Goal: Task Accomplishment & Management: Complete application form

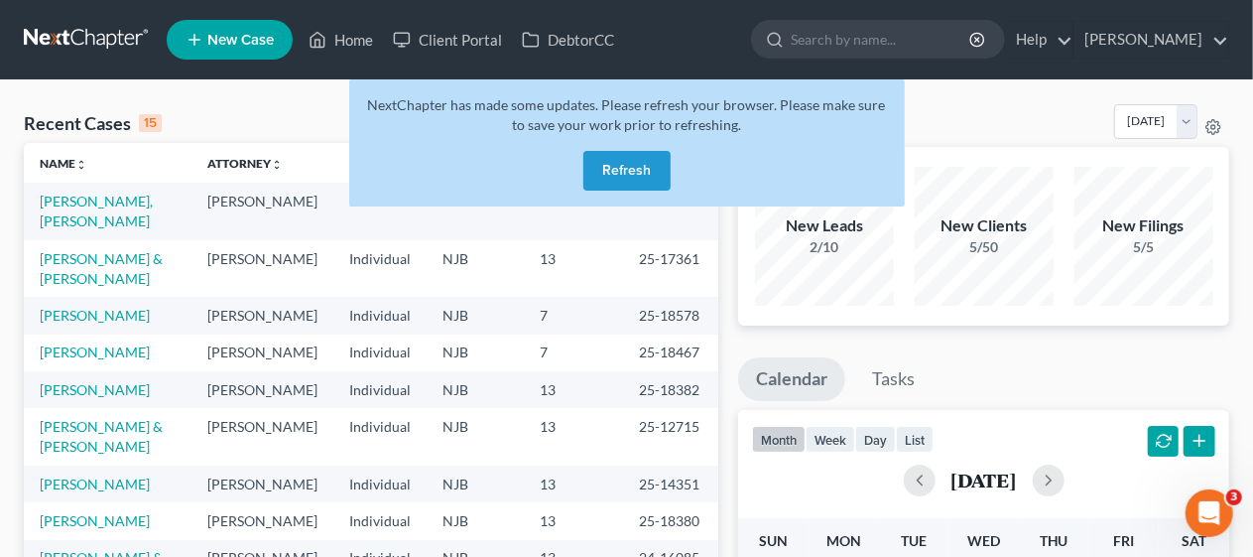
click at [622, 174] on button "Refresh" at bounding box center [626, 171] width 87 height 40
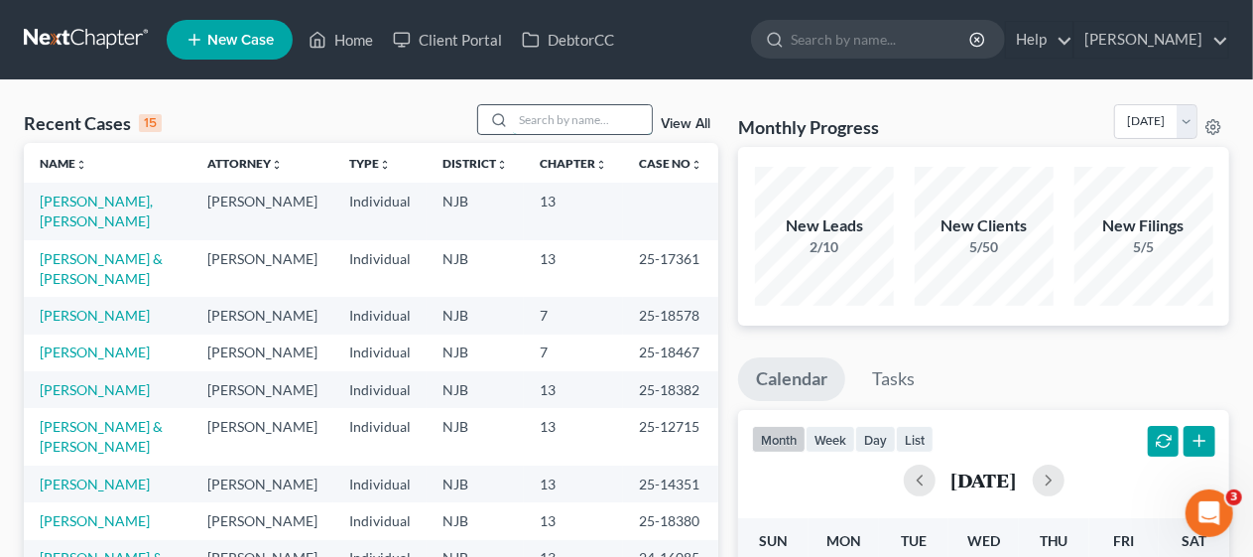
click at [536, 115] on input "search" at bounding box center [582, 119] width 139 height 29
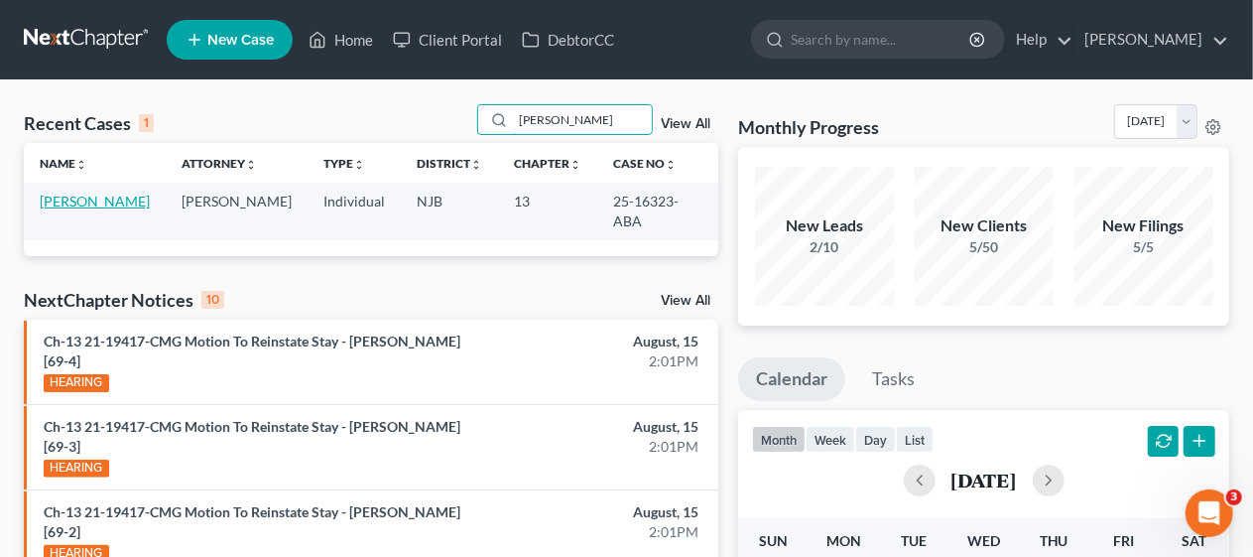
type input "[PERSON_NAME]"
click at [108, 202] on link "[PERSON_NAME]" at bounding box center [95, 200] width 110 height 17
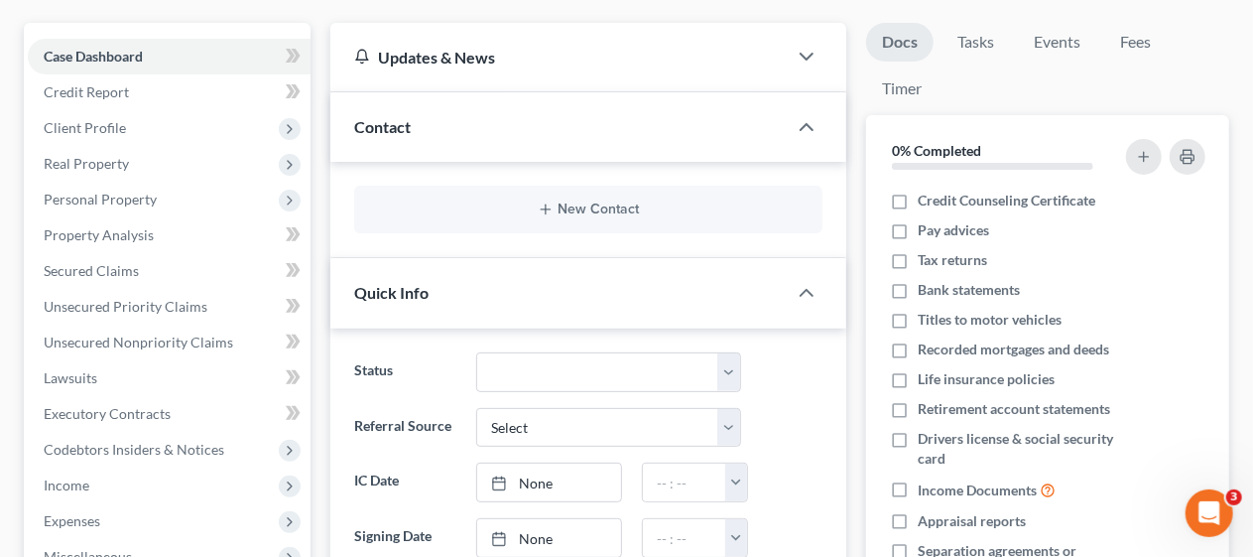
scroll to position [198, 0]
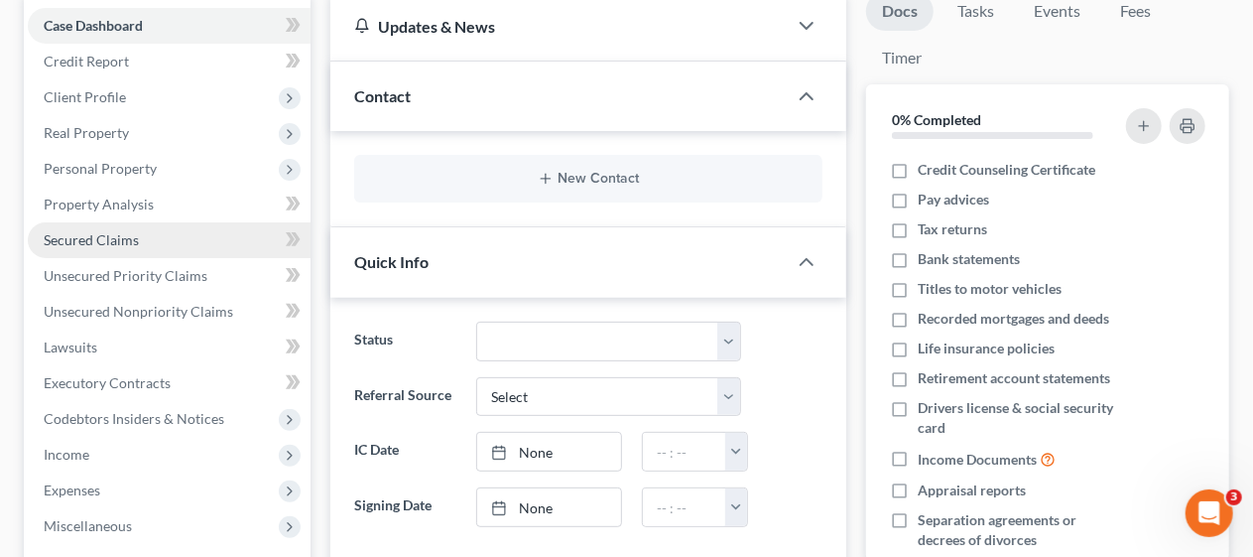
click at [242, 236] on link "Secured Claims" at bounding box center [169, 240] width 283 height 36
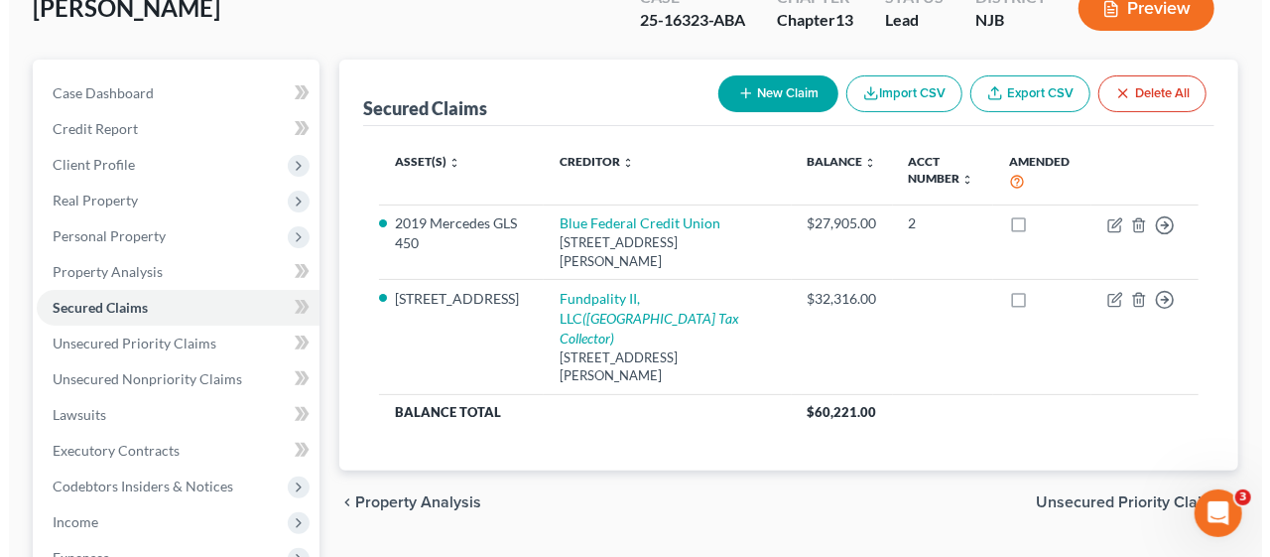
scroll to position [99, 0]
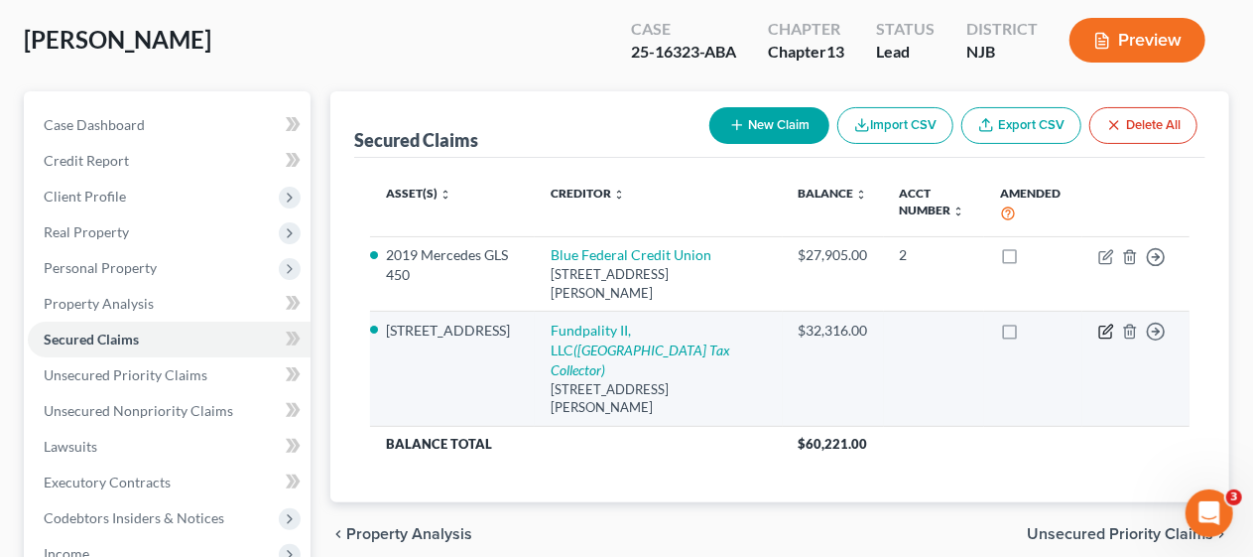
click at [1103, 329] on icon "button" at bounding box center [1106, 331] width 16 height 16
select select "14"
select select "0"
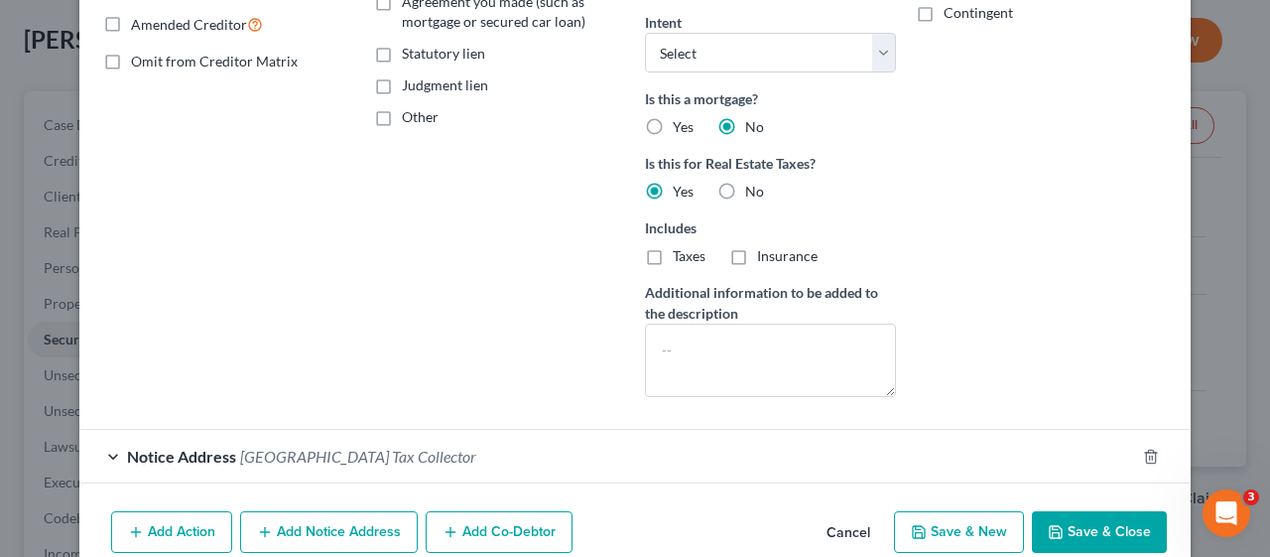
scroll to position [496, 0]
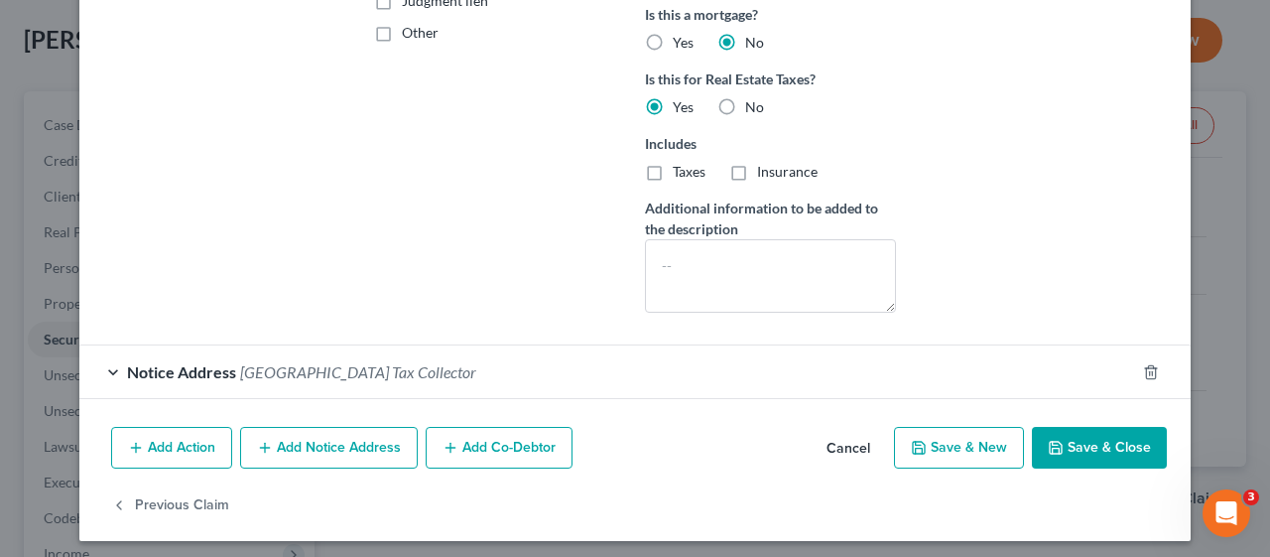
click at [99, 367] on div "Notice Address [GEOGRAPHIC_DATA] Tax Collector" at bounding box center [607, 371] width 1056 height 53
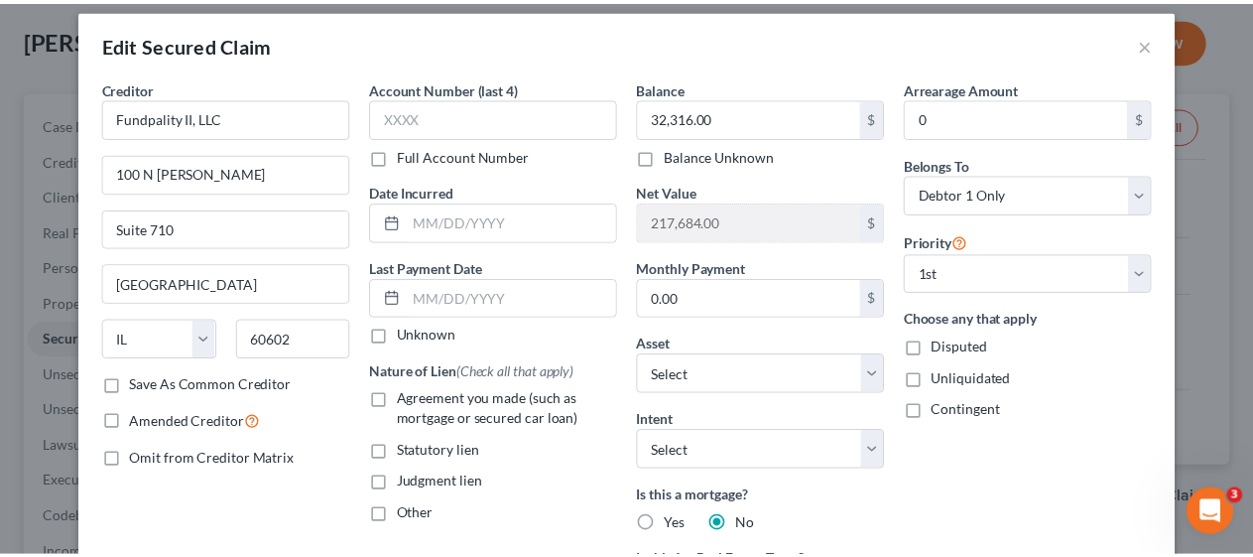
scroll to position [0, 0]
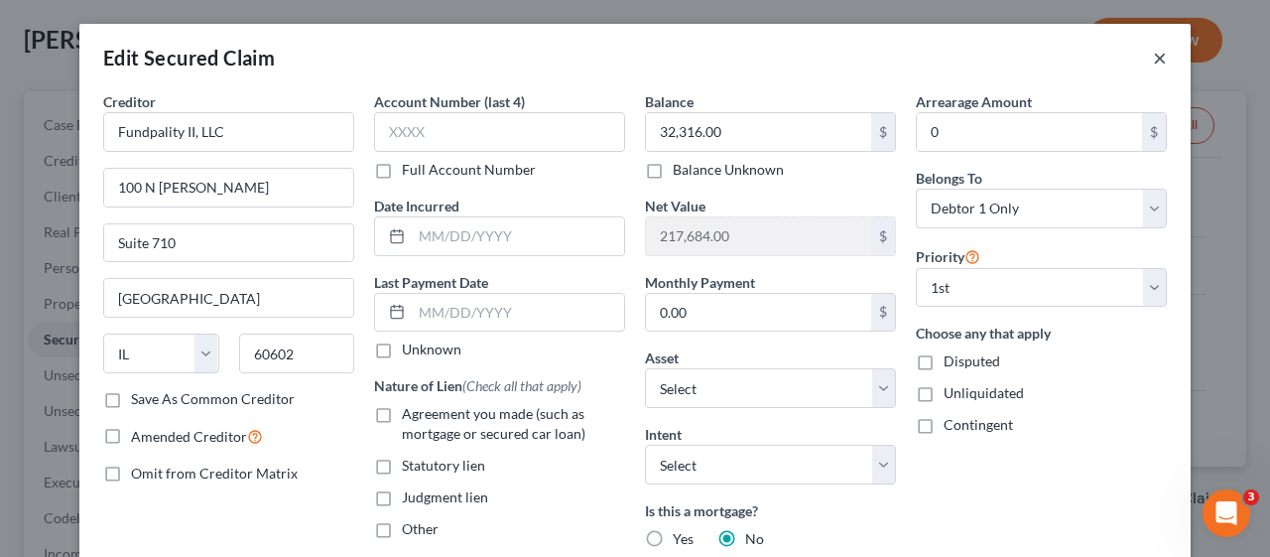
click at [1153, 59] on button "×" at bounding box center [1160, 58] width 14 height 24
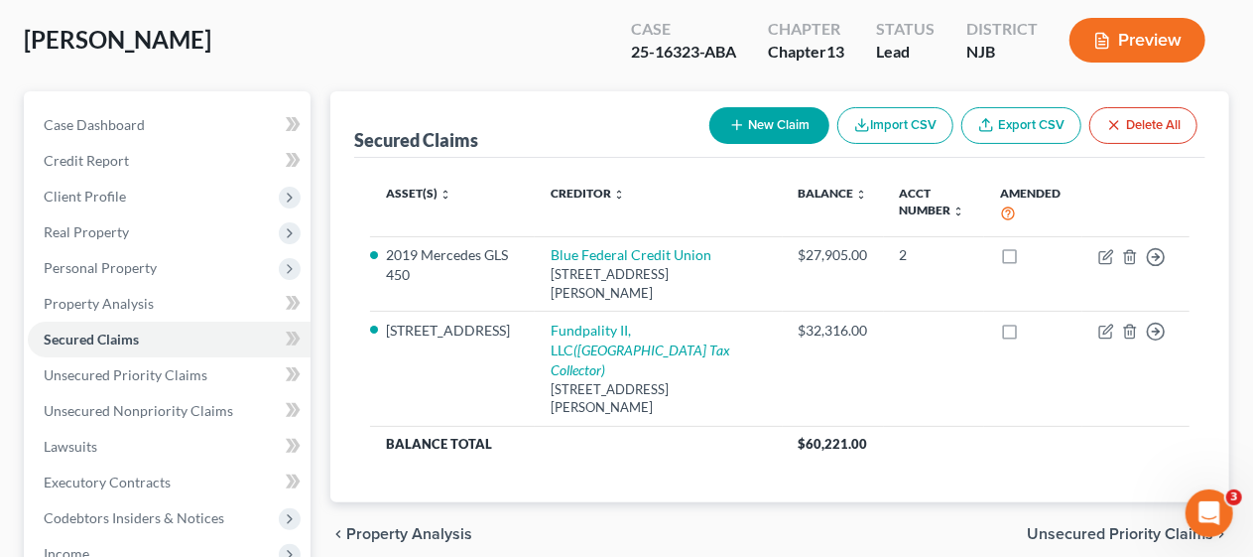
click at [317, 322] on div "Case Dashboard Payments Invoices Payments Payments Credit Report Client Profile" at bounding box center [167, 521] width 307 height 860
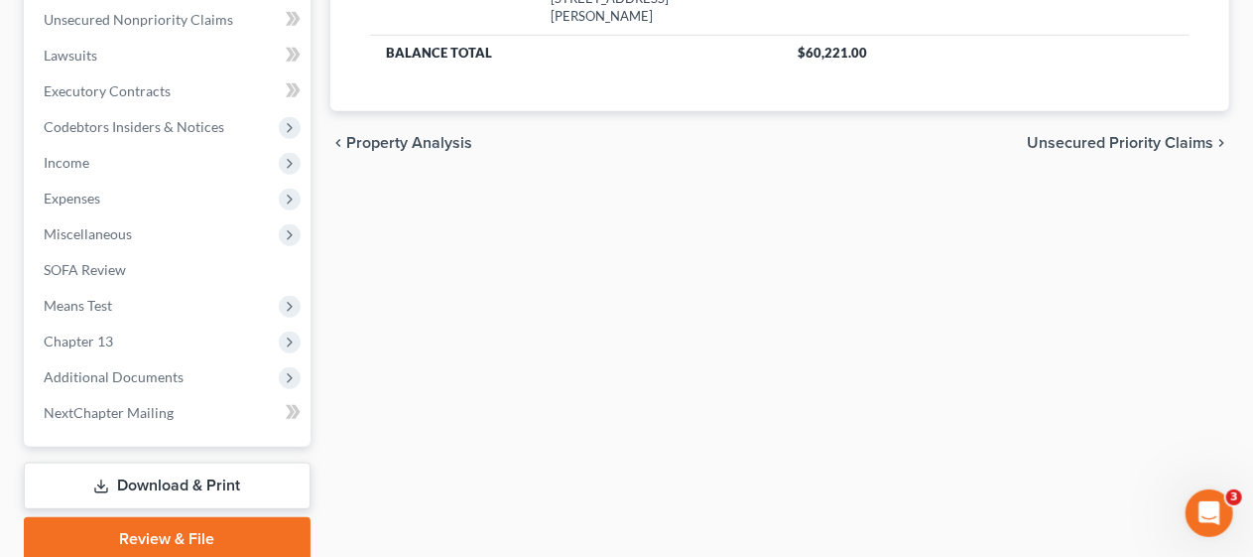
scroll to position [496, 0]
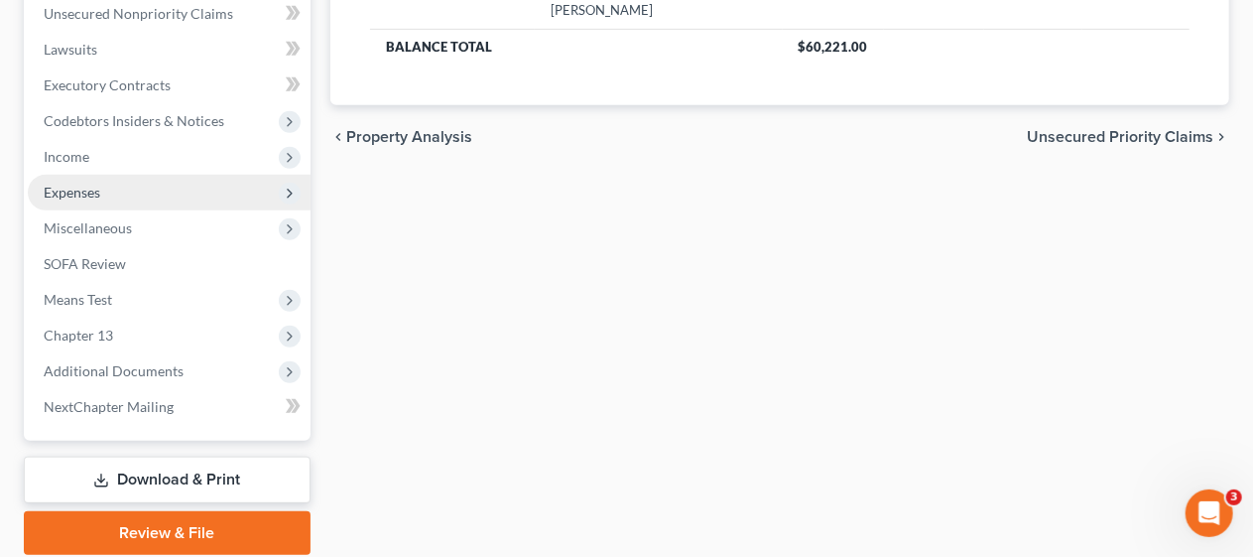
click at [224, 188] on span "Expenses" at bounding box center [169, 193] width 283 height 36
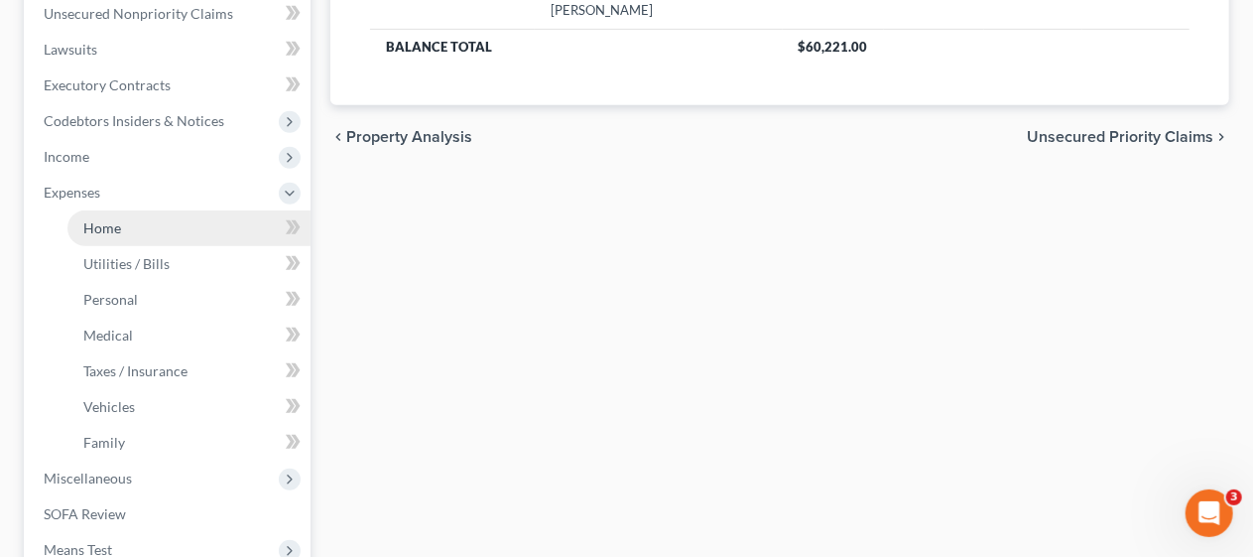
click at [221, 230] on link "Home" at bounding box center [188, 228] width 243 height 36
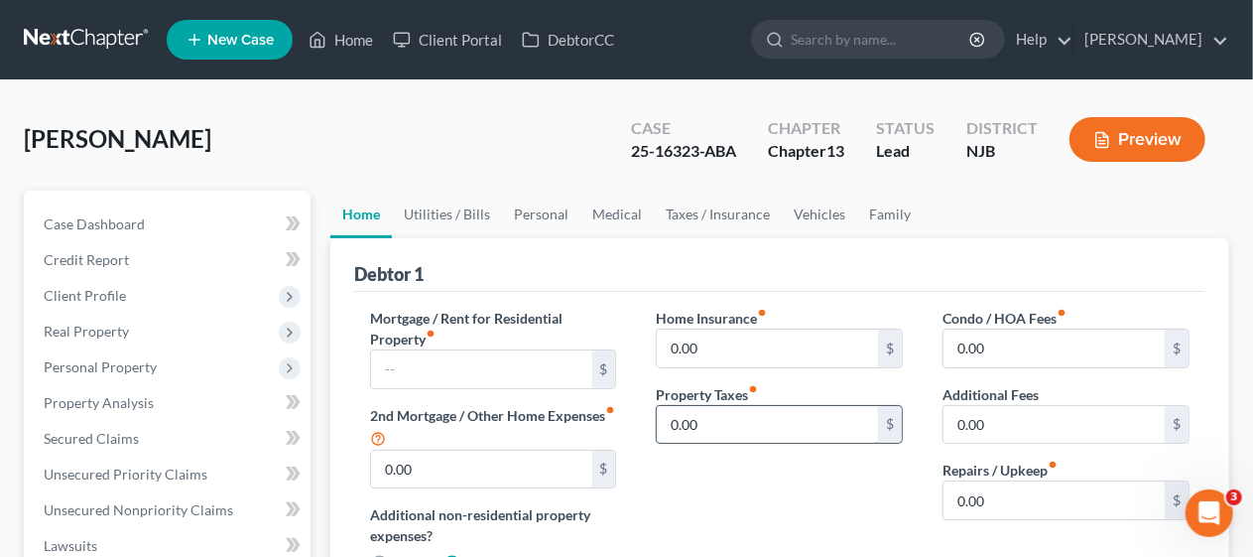
click at [675, 421] on input "0.00" at bounding box center [767, 425] width 221 height 38
type input "550.66"
click at [750, 482] on div "Home Insurance fiber_manual_record 0.00 $ Property Taxes fiber_manual_record 55…" at bounding box center [779, 449] width 287 height 283
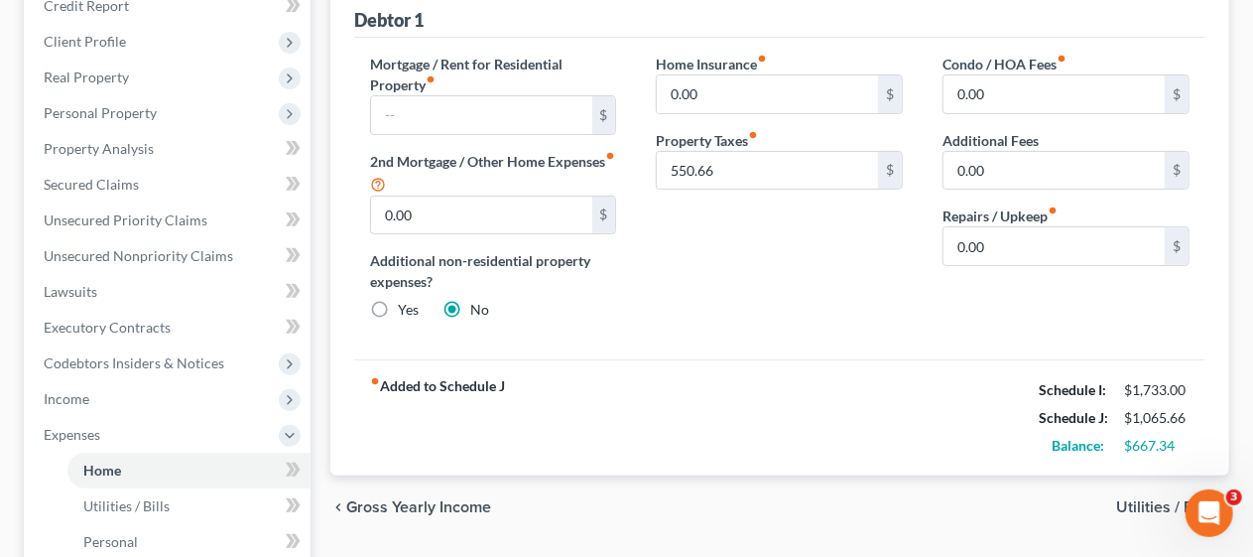
scroll to position [298, 0]
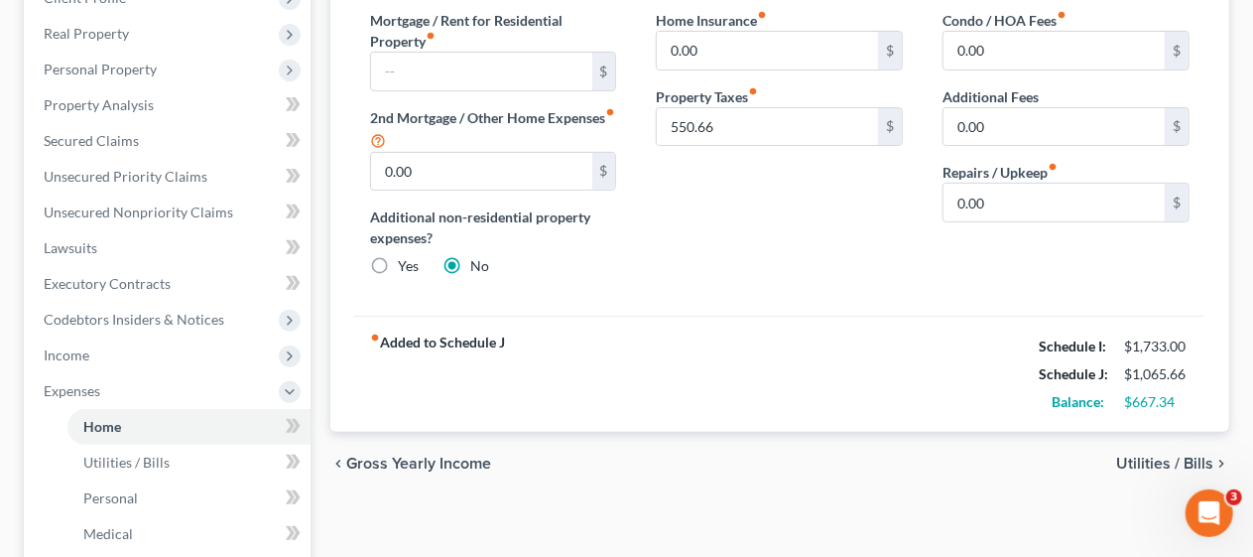
click at [1131, 457] on span "Utilities / Bills" at bounding box center [1164, 463] width 97 height 16
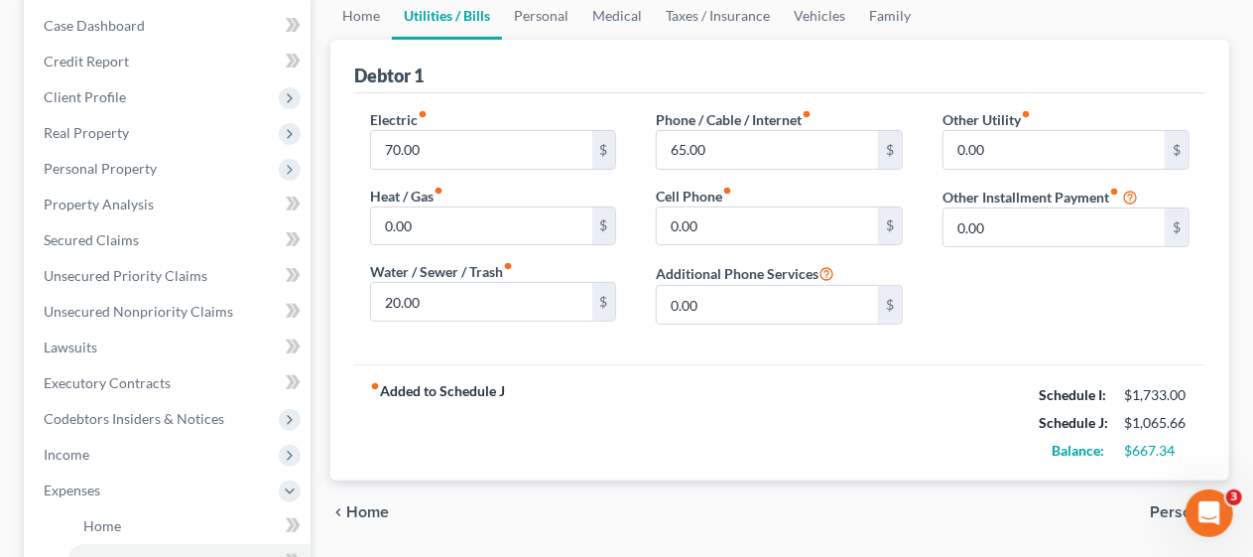
scroll to position [298, 0]
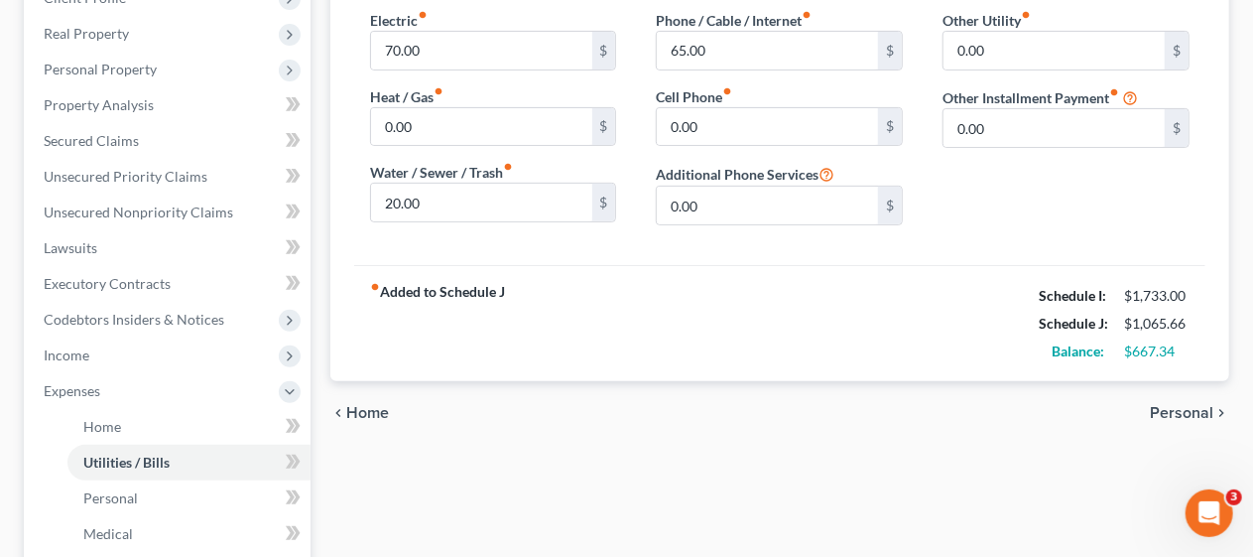
click at [1184, 406] on span "Personal" at bounding box center [1181, 413] width 63 height 16
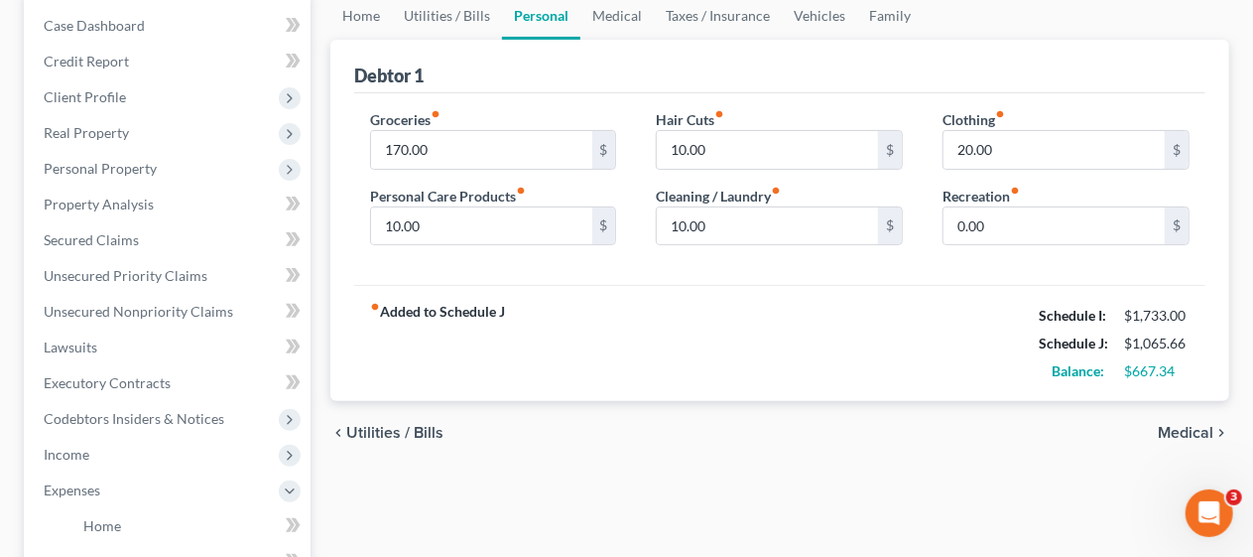
scroll to position [298, 0]
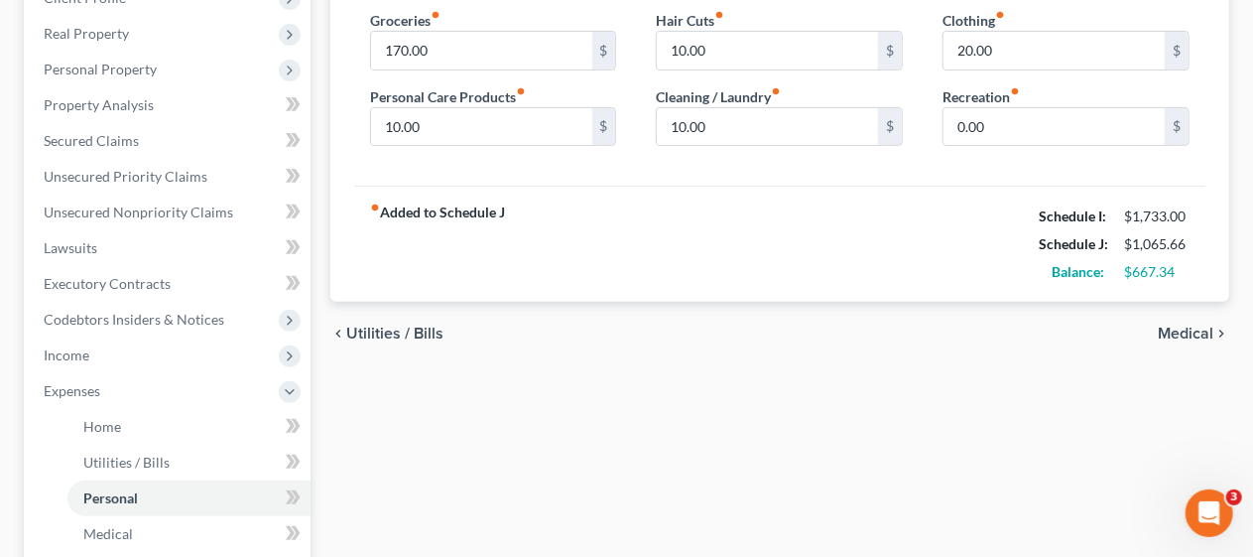
click at [1185, 327] on span "Medical" at bounding box center [1186, 333] width 56 height 16
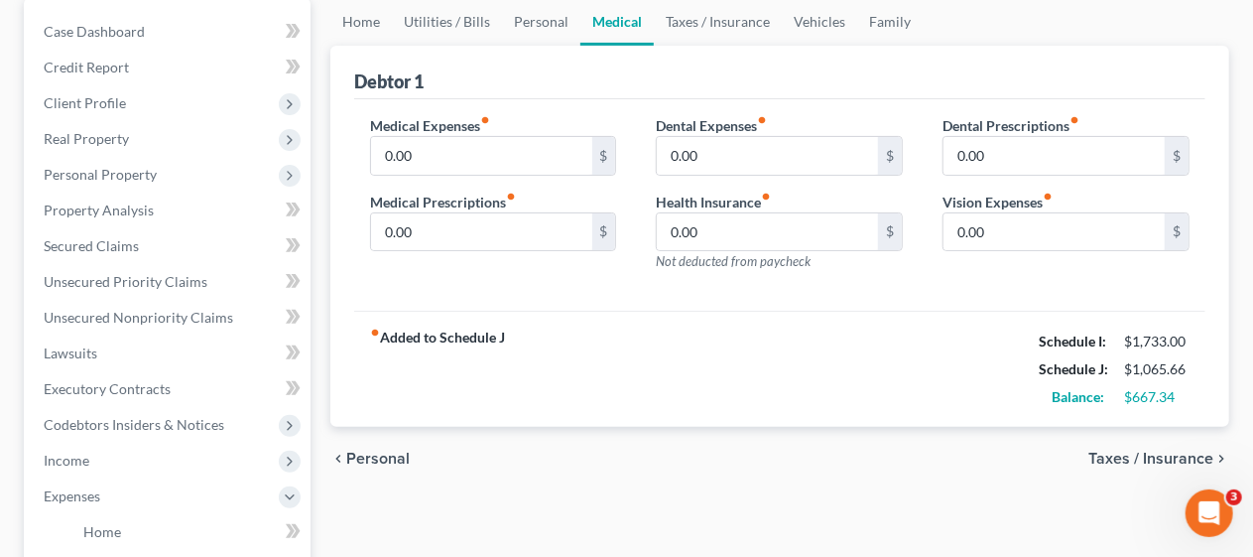
scroll to position [298, 0]
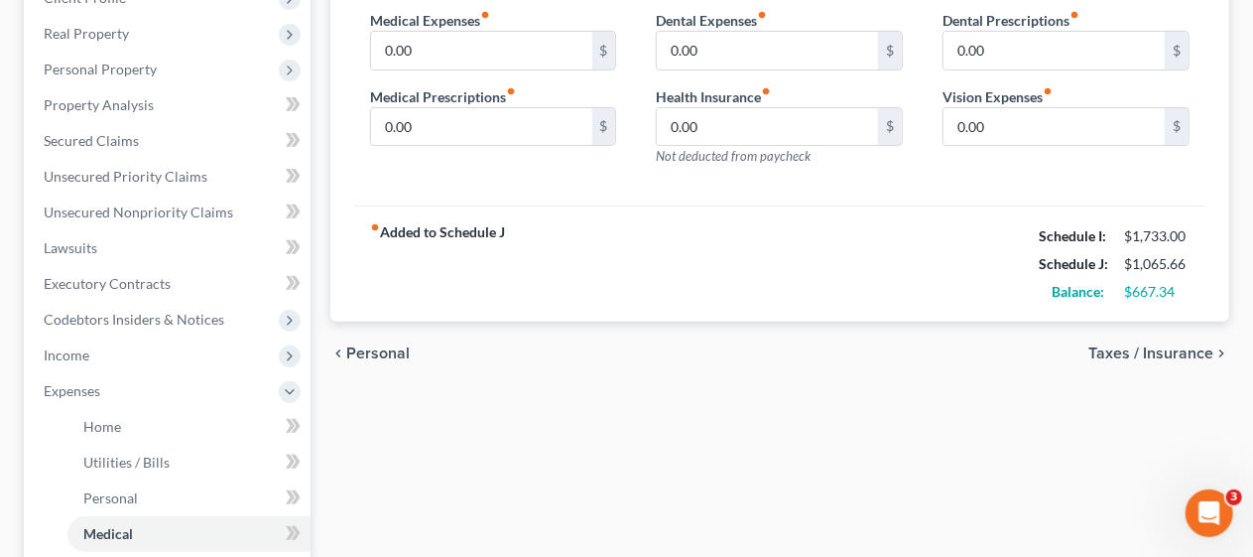
click at [1122, 349] on span "Taxes / Insurance" at bounding box center [1150, 353] width 125 height 16
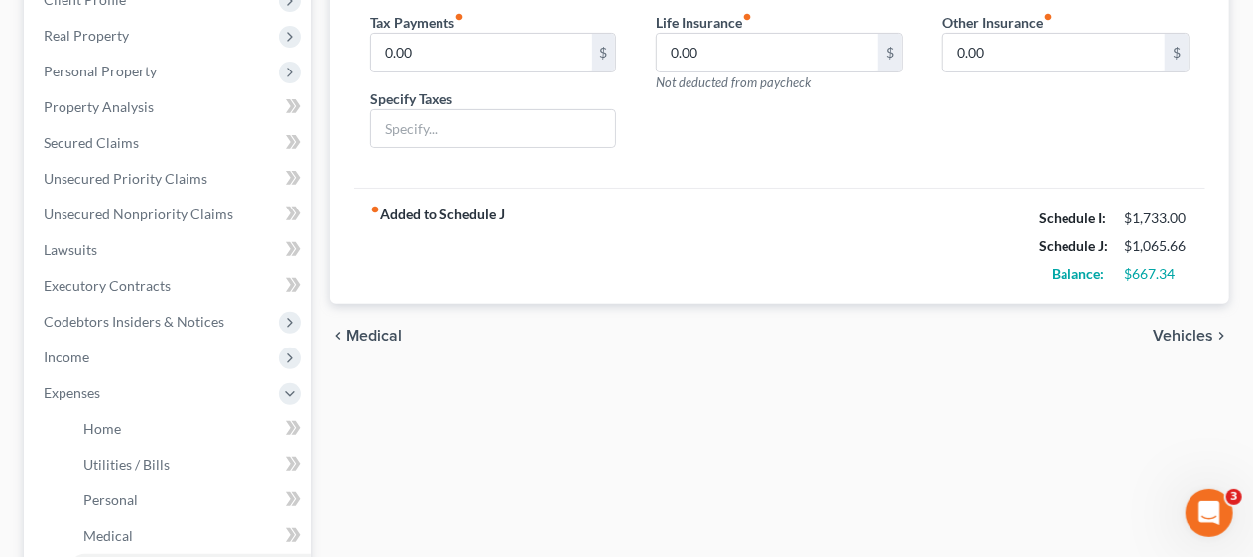
scroll to position [298, 0]
click at [1177, 329] on span "Vehicles" at bounding box center [1183, 333] width 61 height 16
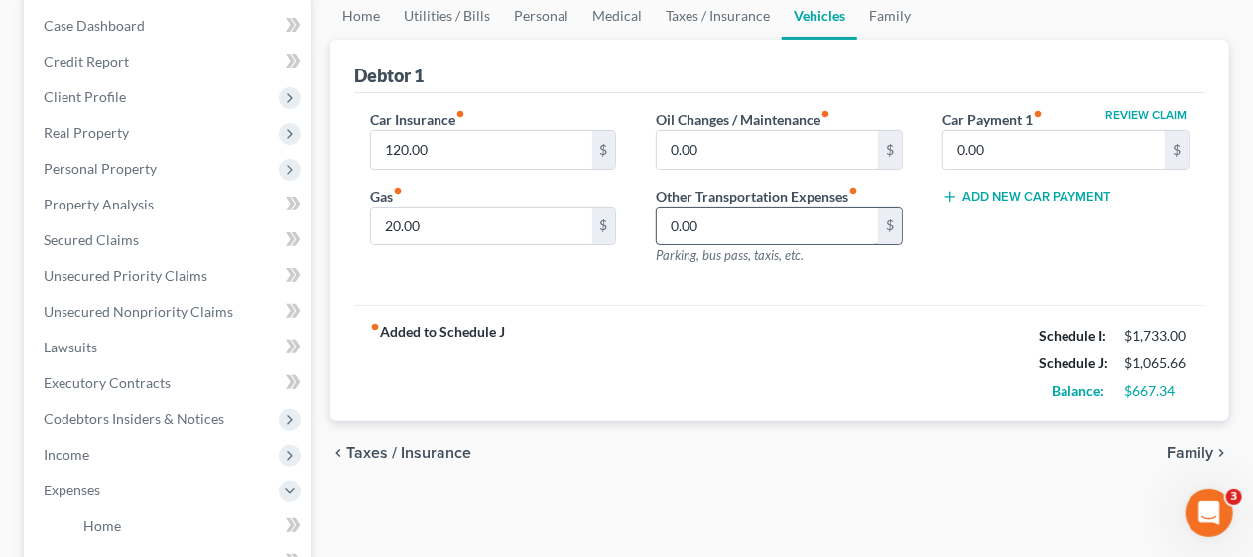
scroll to position [298, 0]
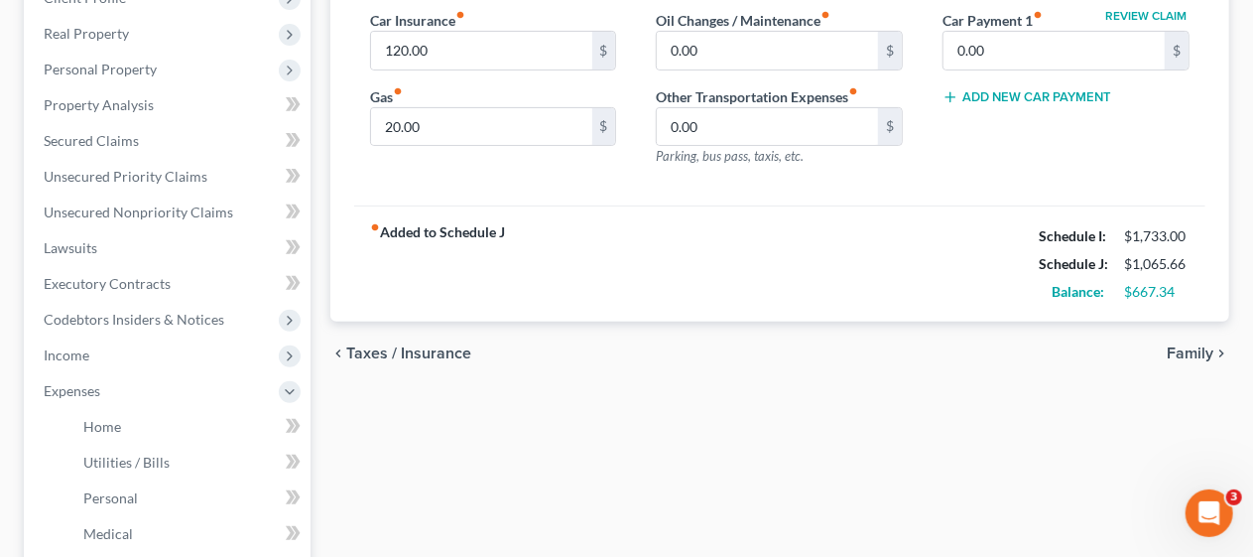
click at [1181, 345] on span "Family" at bounding box center [1190, 353] width 47 height 16
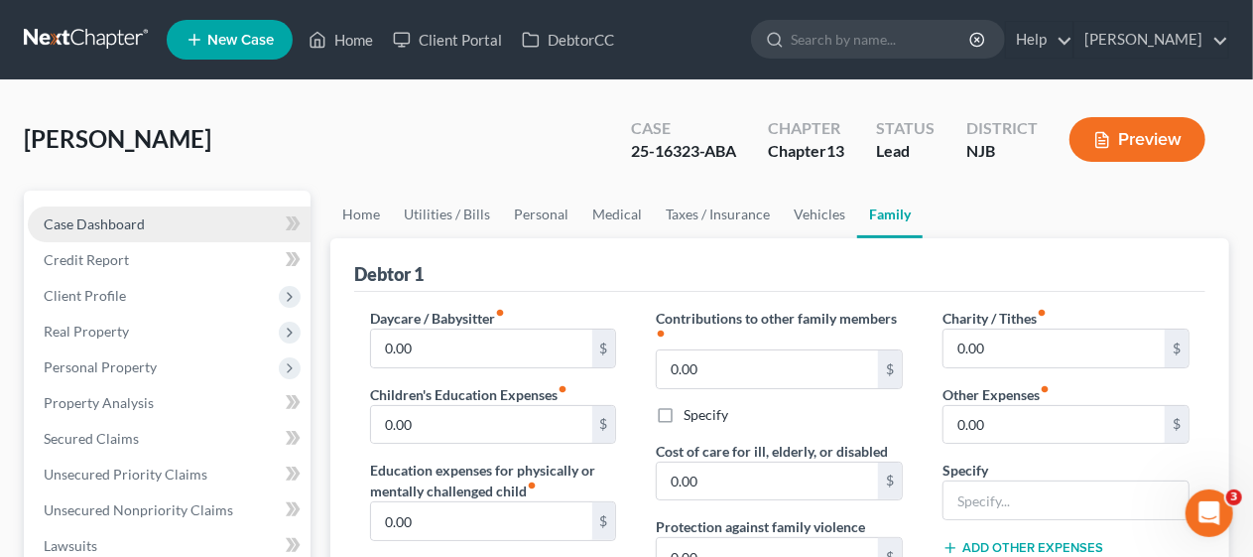
click at [147, 220] on link "Case Dashboard" at bounding box center [169, 224] width 283 height 36
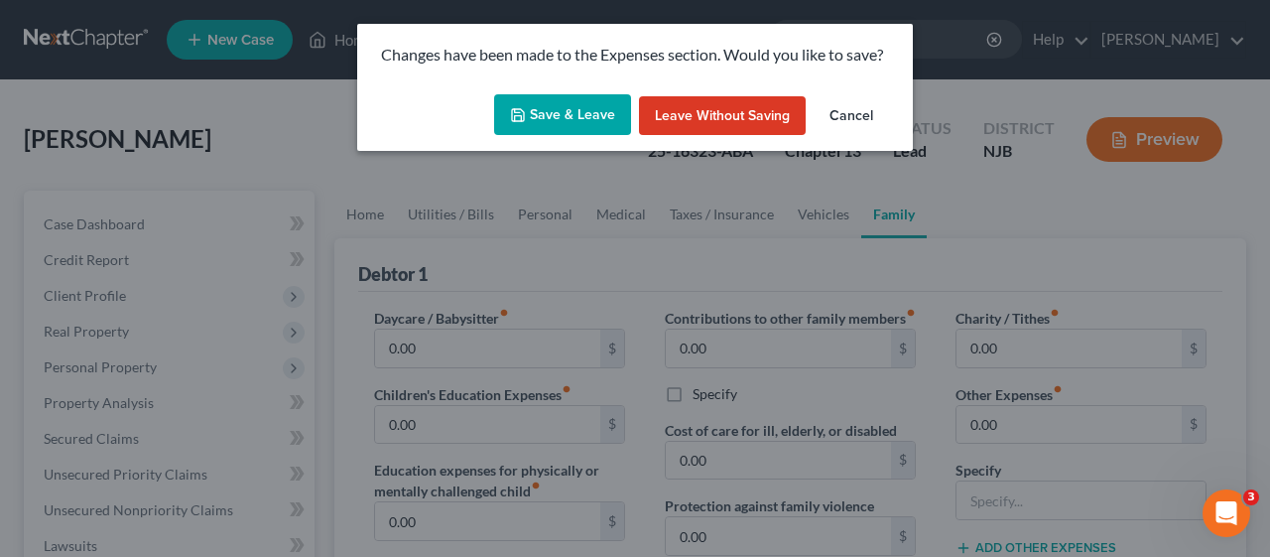
click at [558, 115] on button "Save & Leave" at bounding box center [562, 115] width 137 height 42
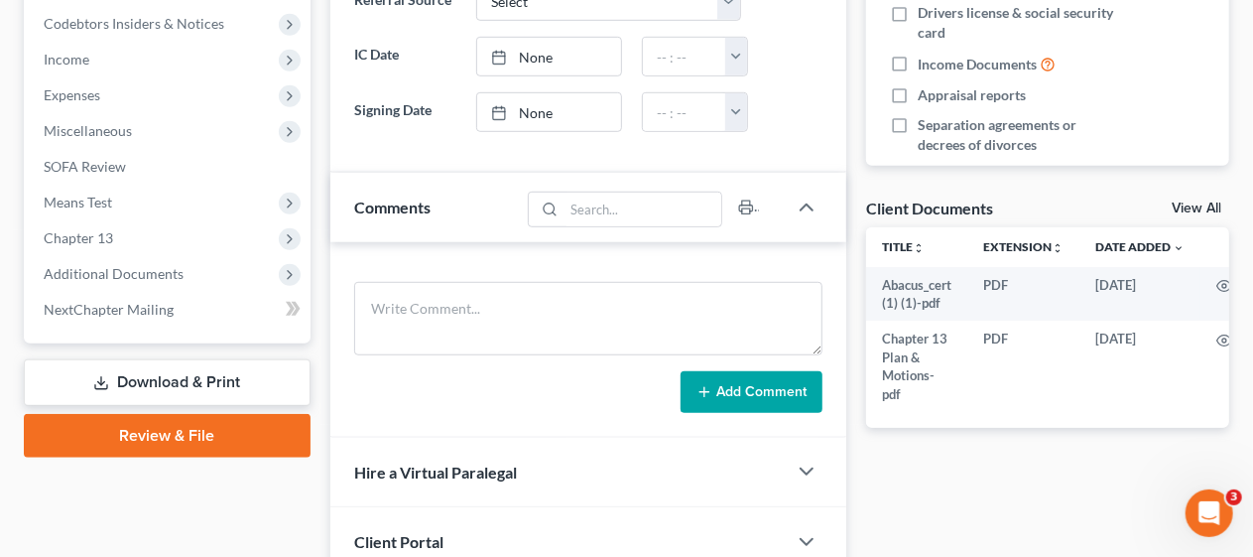
scroll to position [595, 0]
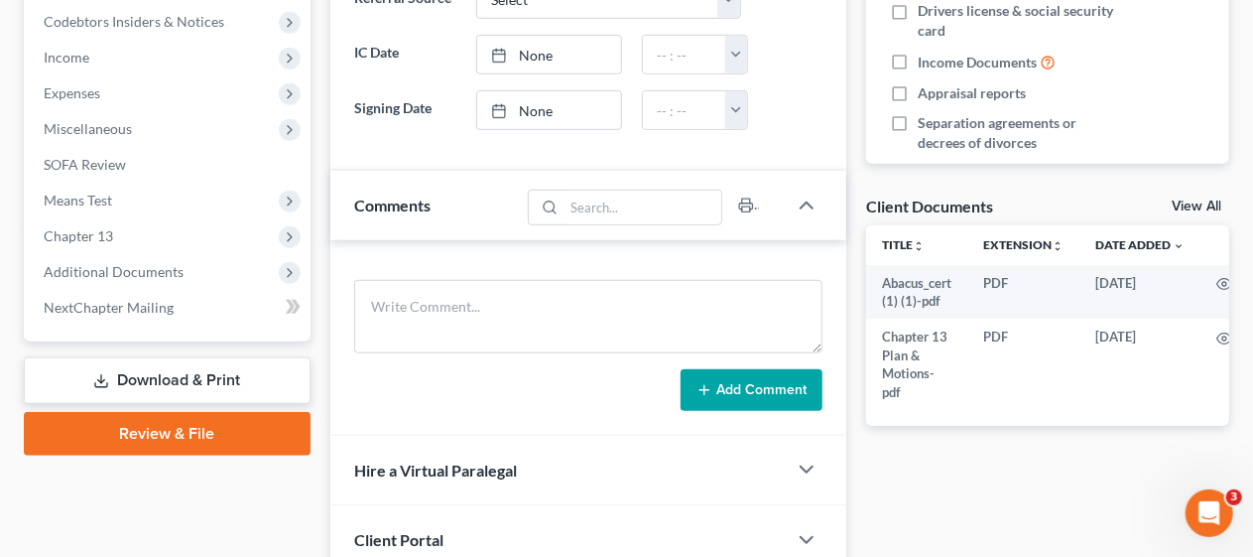
click at [171, 379] on link "Download & Print" at bounding box center [167, 380] width 287 height 47
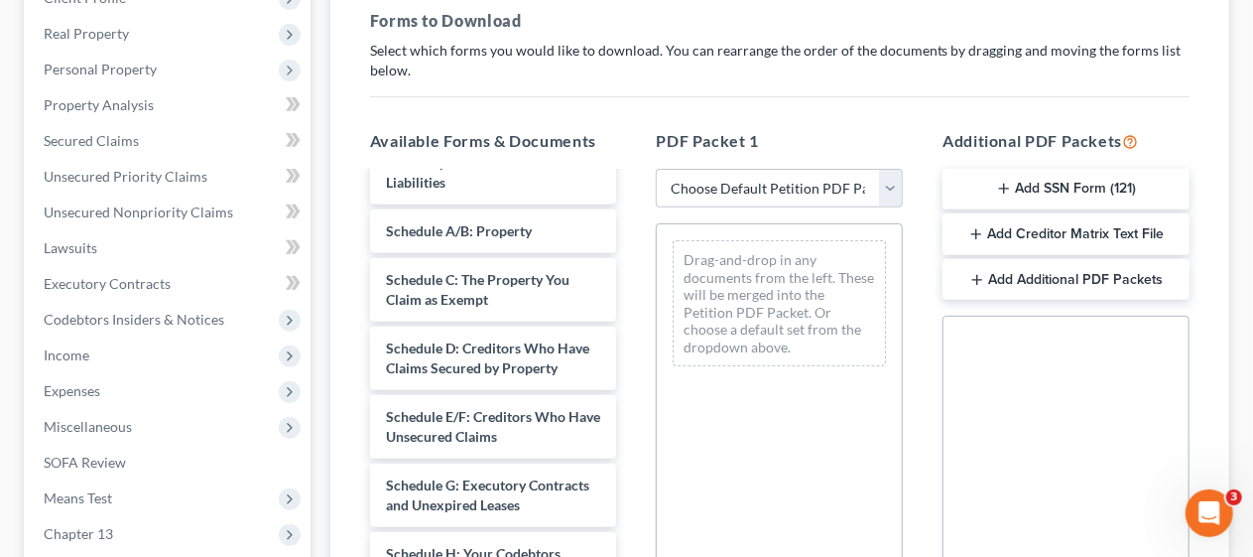
scroll to position [99, 0]
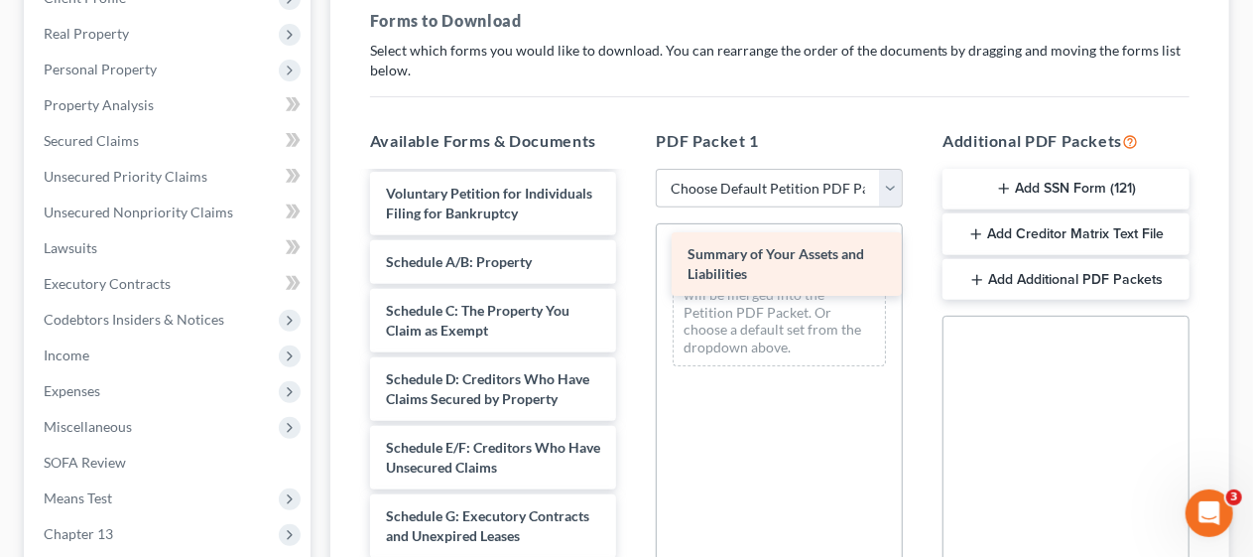
drag, startPoint x: 448, startPoint y: 298, endPoint x: 750, endPoint y: 252, distance: 305.0
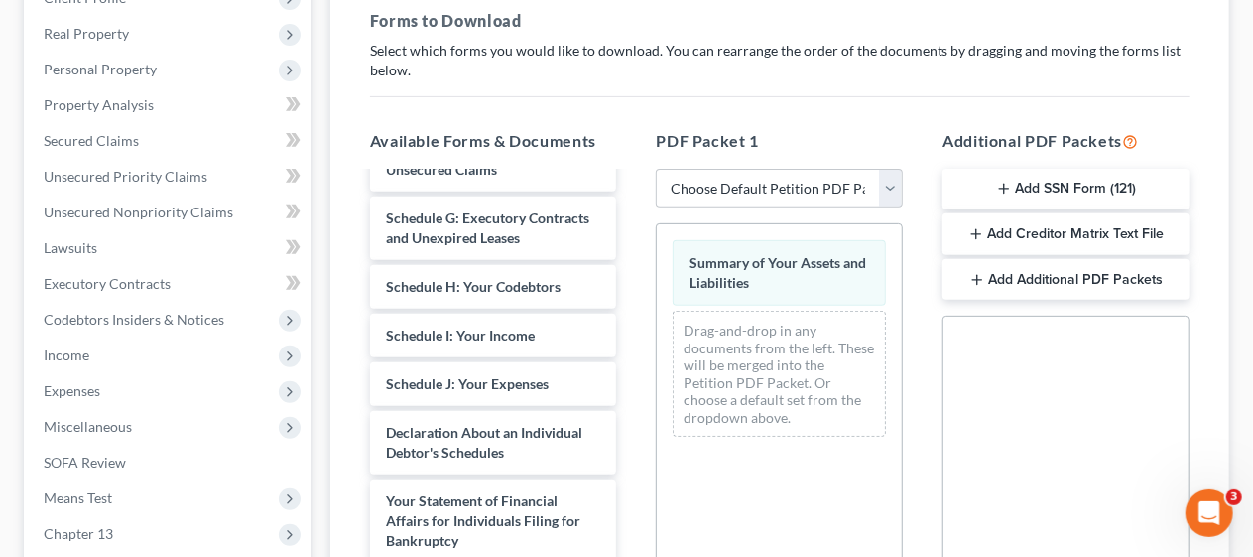
scroll to position [496, 0]
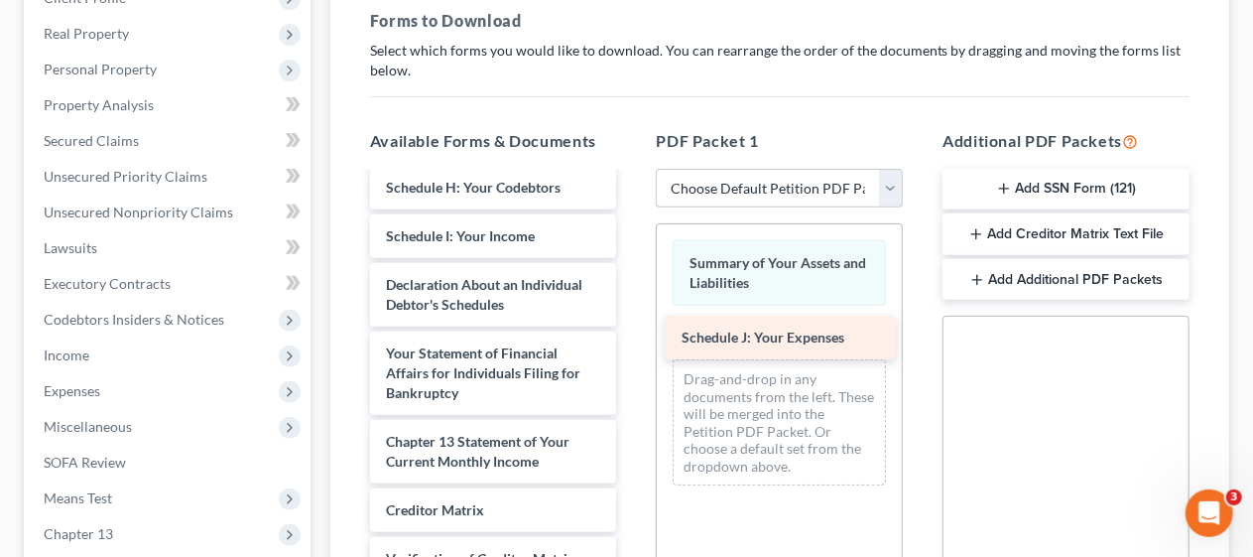
drag, startPoint x: 481, startPoint y: 350, endPoint x: 777, endPoint y: 325, distance: 296.7
click at [633, 325] on div "Schedule J: Your Expenses Abacus_cert (1) (1)-pdf Chapter 13 Plan & Motions-pdf…" at bounding box center [493, 208] width 279 height 1060
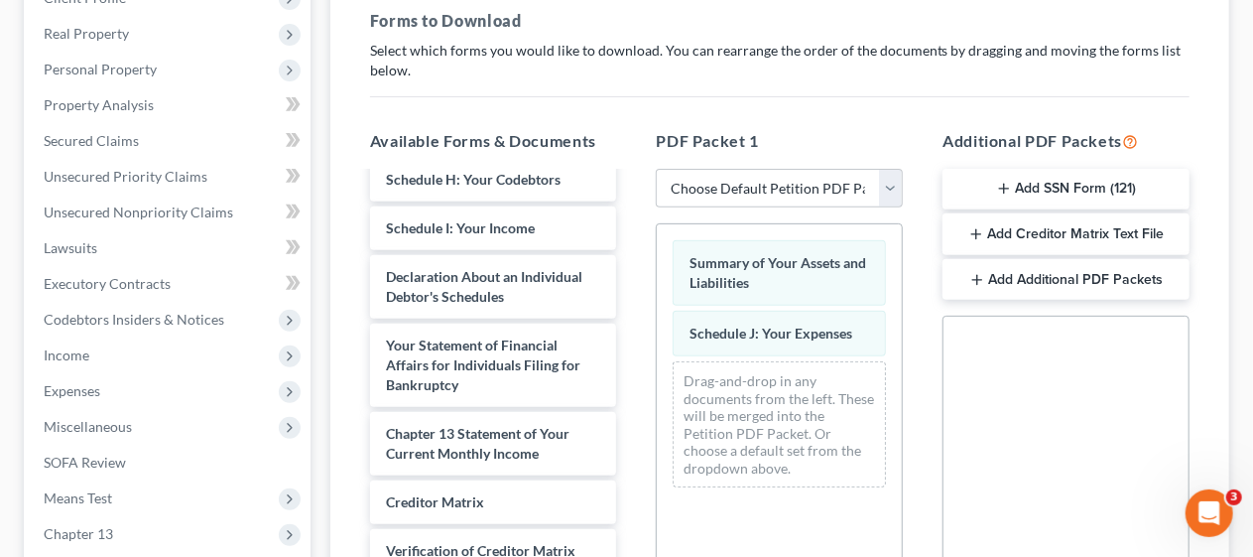
scroll to position [498, 0]
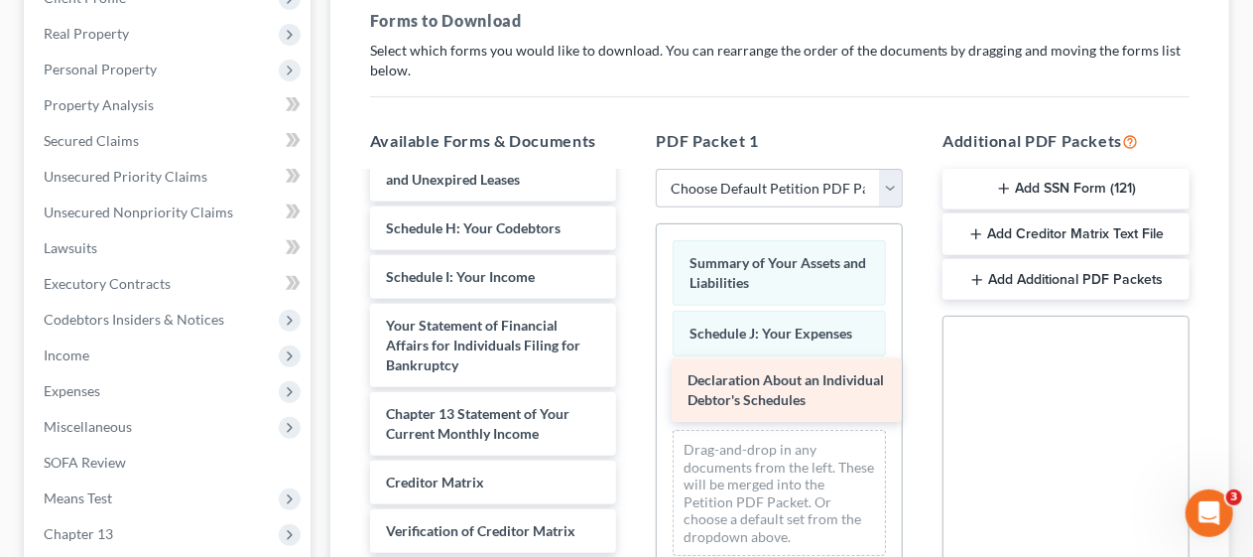
drag, startPoint x: 450, startPoint y: 363, endPoint x: 752, endPoint y: 383, distance: 302.3
click at [633, 383] on div "Declaration About an Individual Debtor's Schedules Abacus_cert (1) (1)-pdf Chap…" at bounding box center [493, 213] width 279 height 991
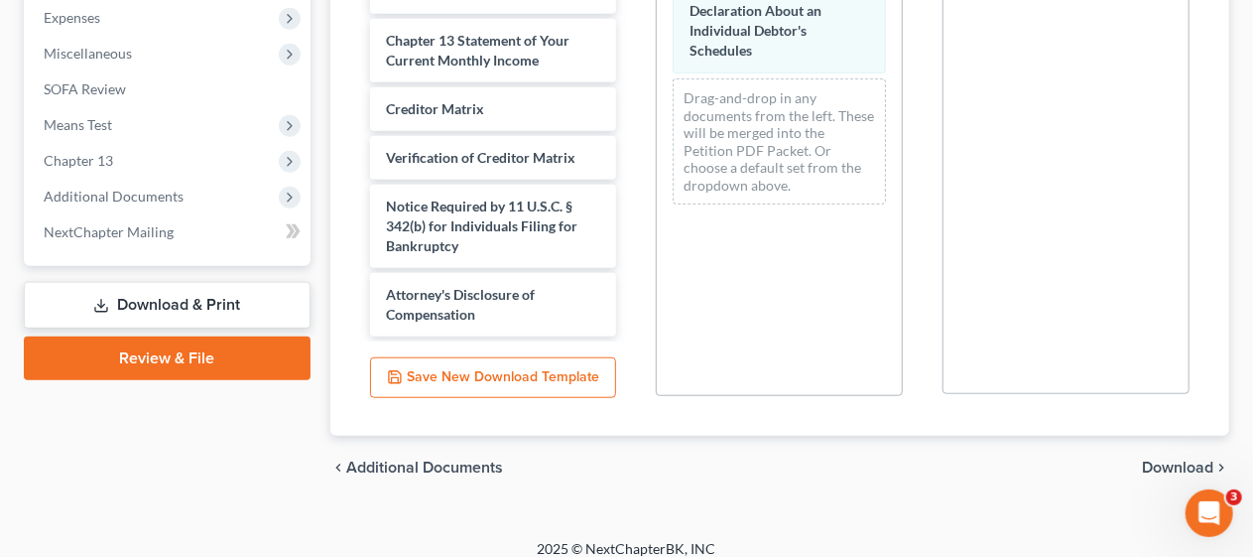
scroll to position [687, 0]
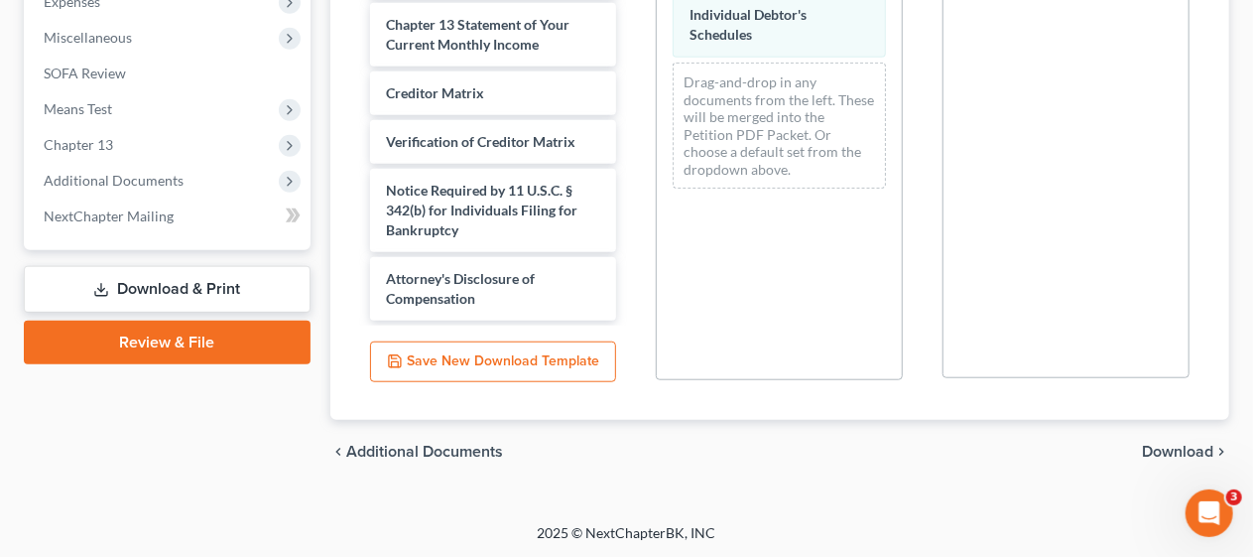
click at [1165, 445] on span "Download" at bounding box center [1177, 451] width 71 height 16
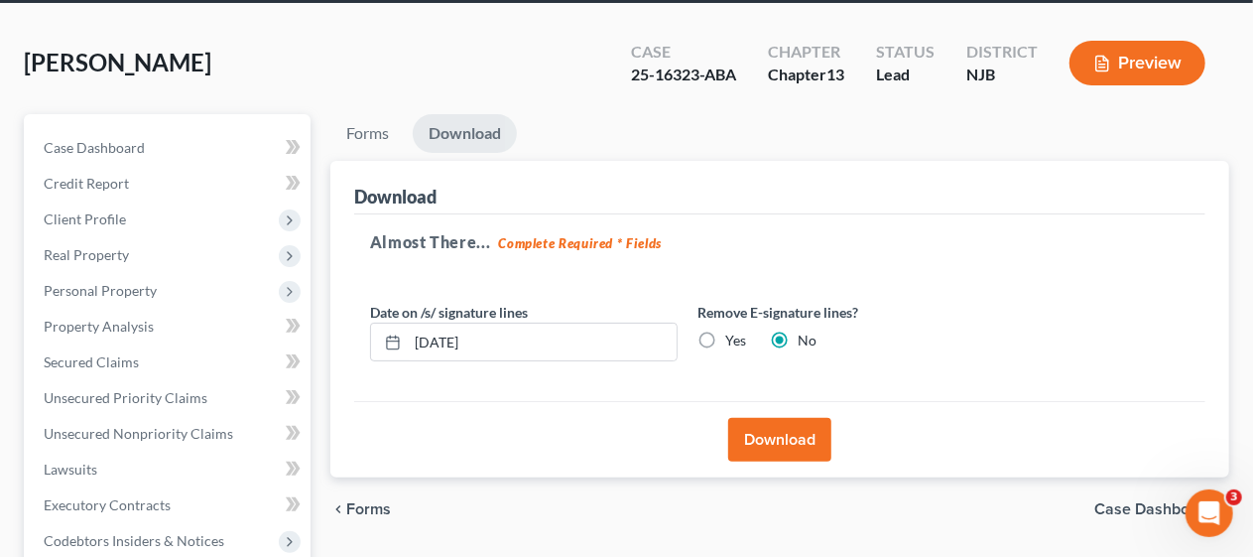
scroll to position [70, 0]
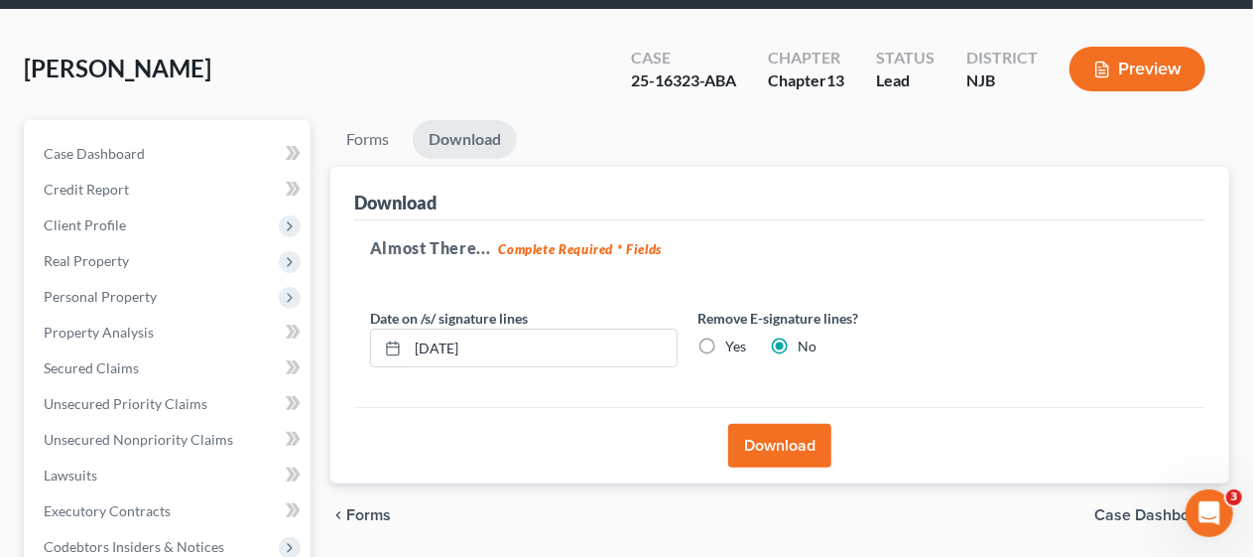
click at [798, 435] on button "Download" at bounding box center [779, 446] width 103 height 44
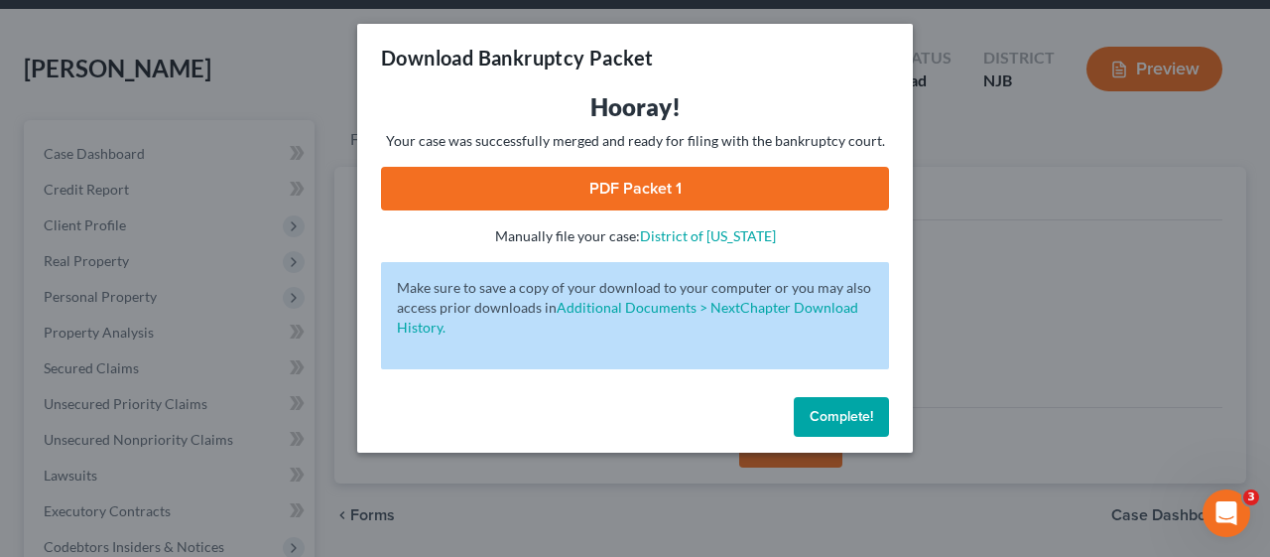
click at [635, 188] on link "PDF Packet 1" at bounding box center [635, 189] width 508 height 44
click at [835, 406] on button "Complete!" at bounding box center [841, 417] width 95 height 40
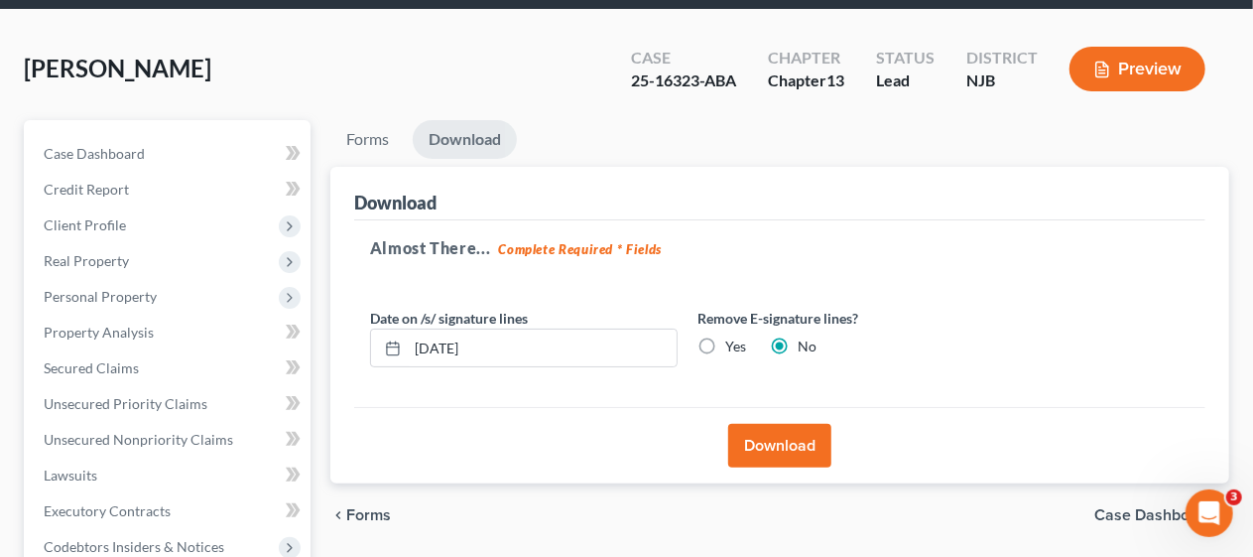
click at [321, 340] on div "Forms Download Forms Forms to Download Select which forms you would like to dow…" at bounding box center [779, 550] width 919 height 860
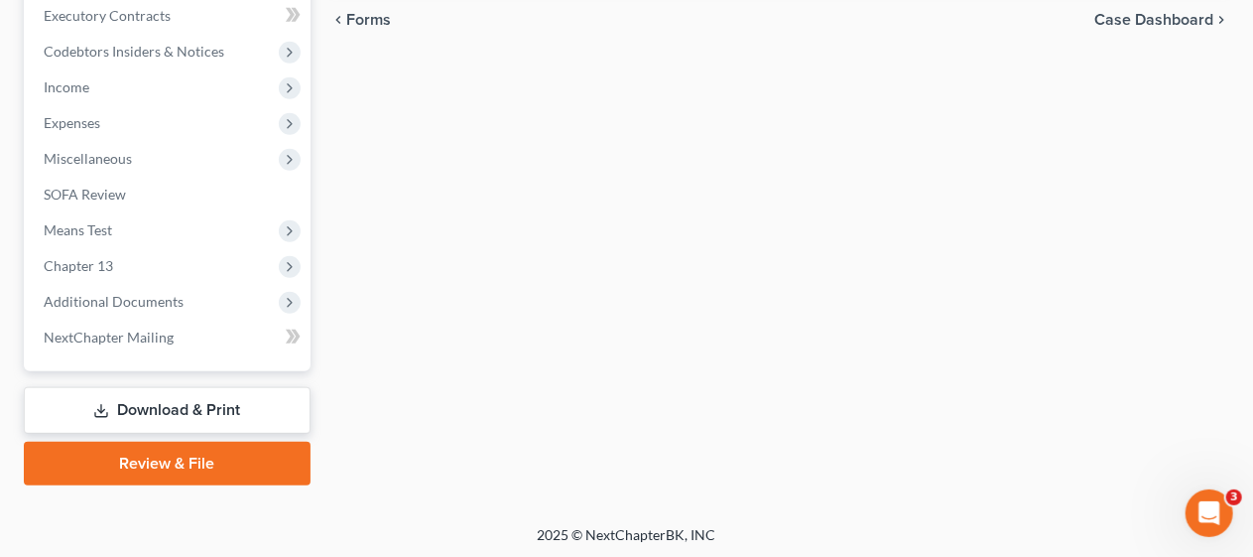
scroll to position [566, 0]
click at [191, 403] on link "Download & Print" at bounding box center [167, 409] width 287 height 47
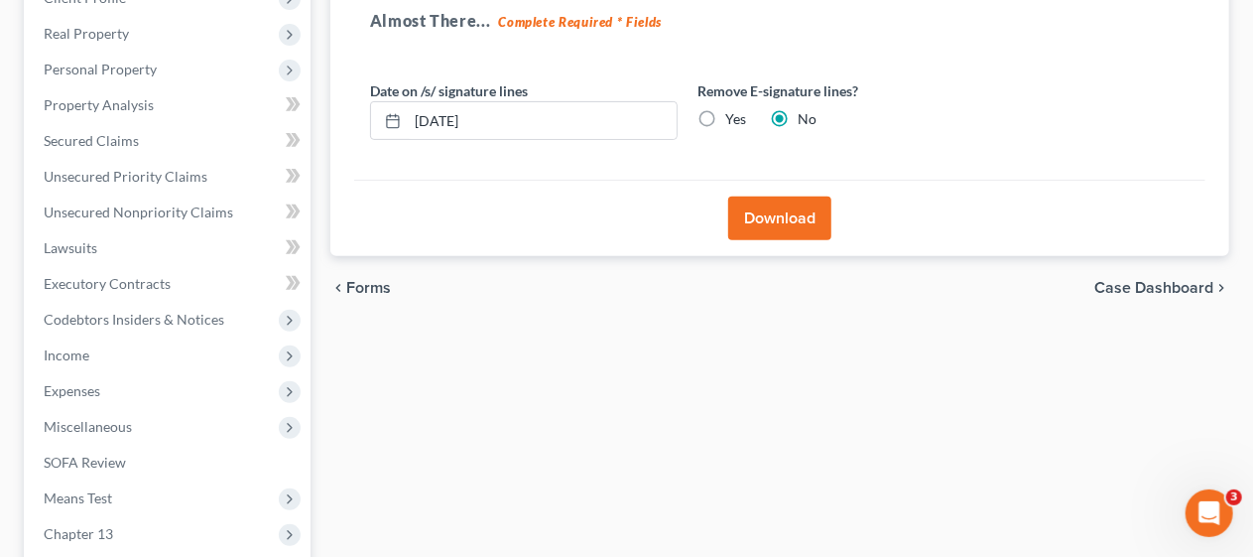
scroll to position [70, 0]
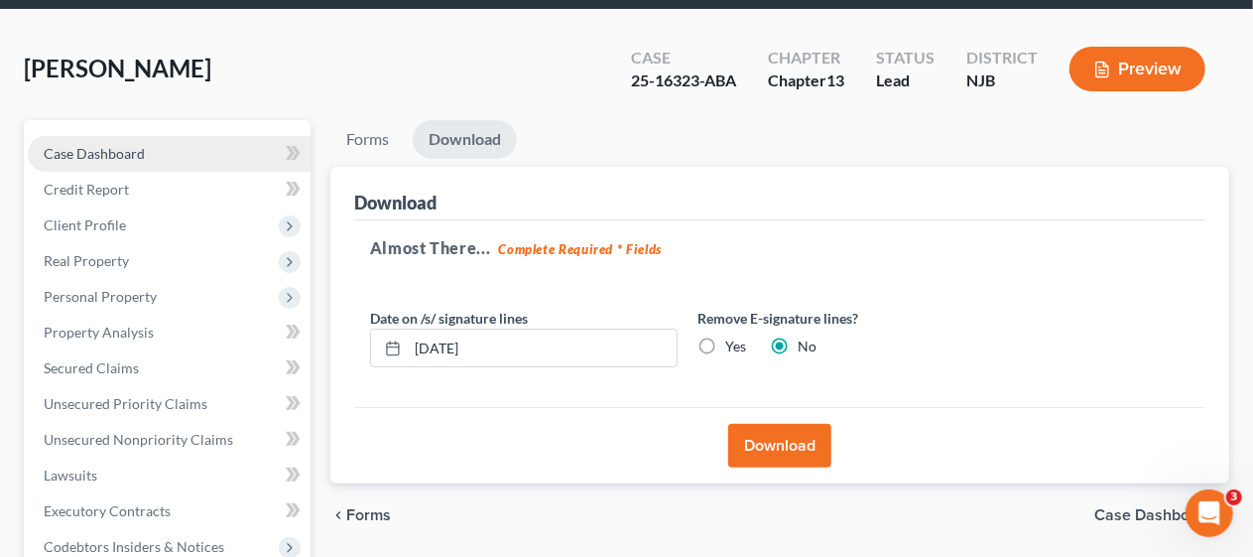
click at [159, 149] on link "Case Dashboard" at bounding box center [169, 154] width 283 height 36
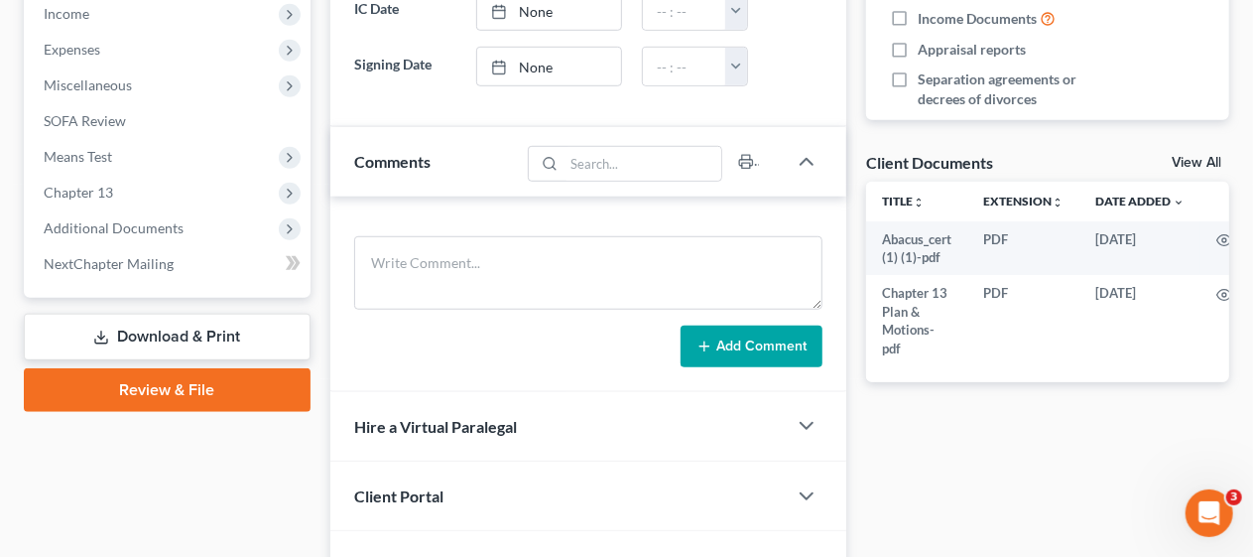
scroll to position [694, 0]
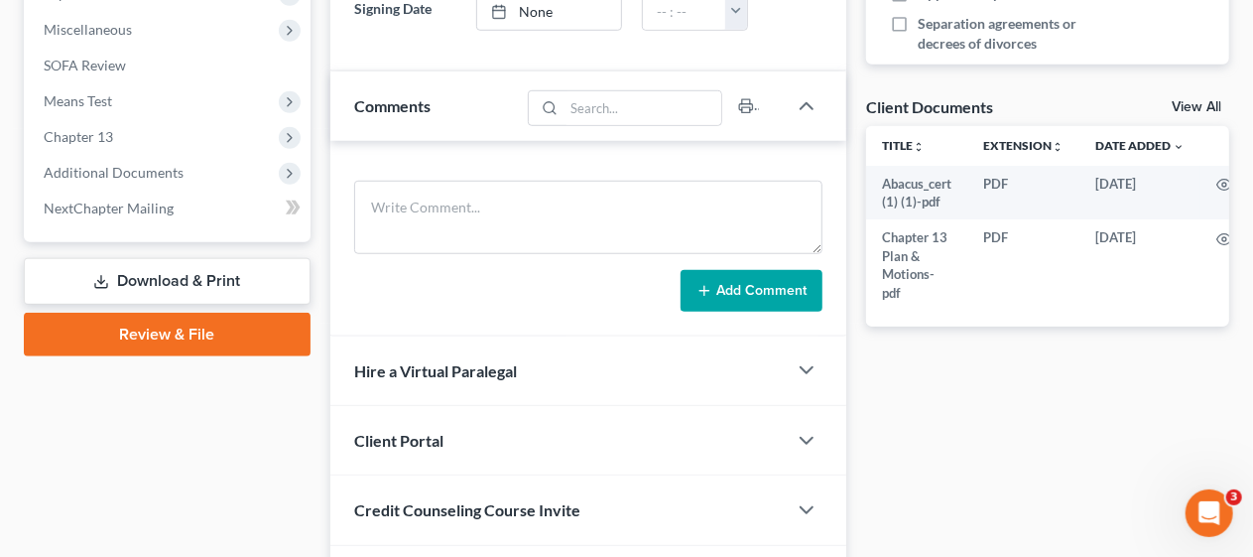
click at [180, 280] on link "Download & Print" at bounding box center [167, 281] width 287 height 47
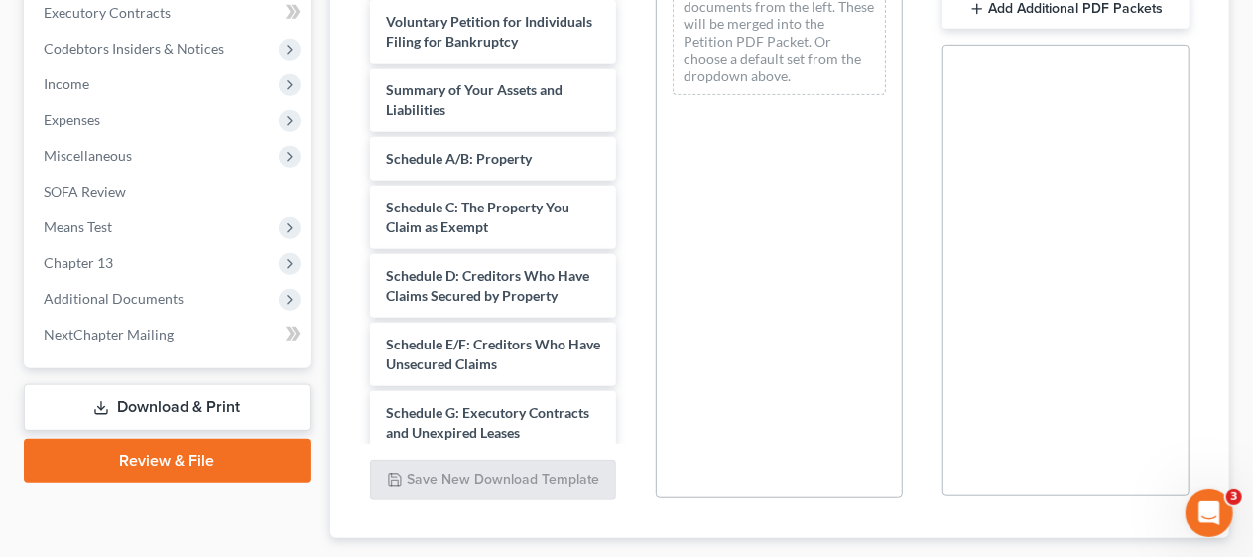
scroll to position [595, 0]
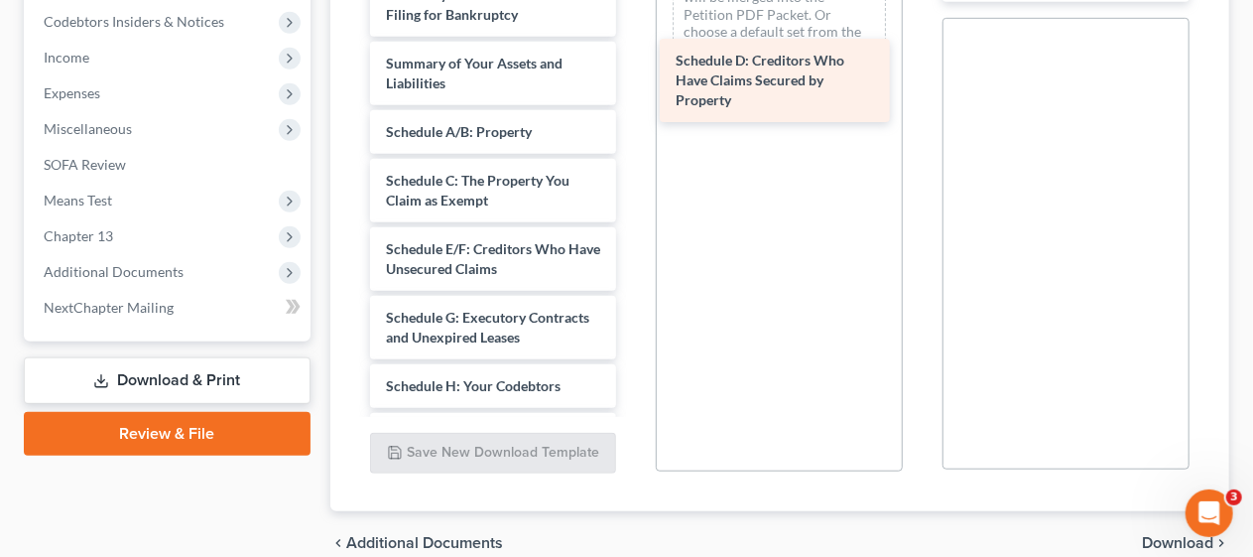
drag, startPoint x: 488, startPoint y: 297, endPoint x: 778, endPoint y: 70, distance: 367.5
click at [633, 70] on div "Schedule D: Creditors Who Have Claims Secured by Property Abacus_cert (1) (1)-p…" at bounding box center [493, 430] width 279 height 1108
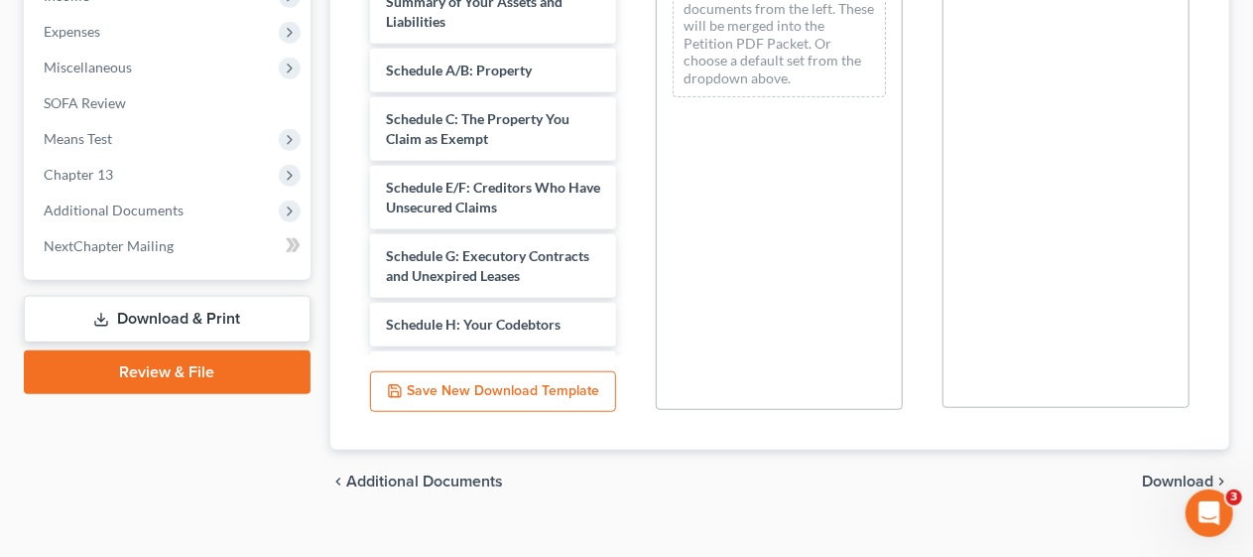
scroll to position [687, 0]
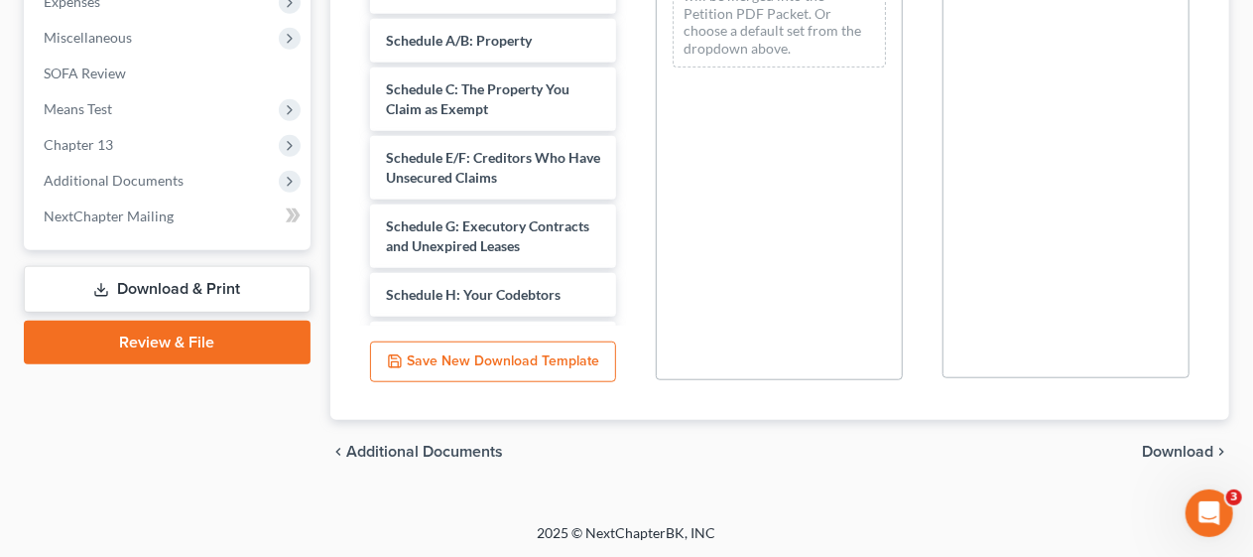
click at [1169, 446] on span "Download" at bounding box center [1177, 451] width 71 height 16
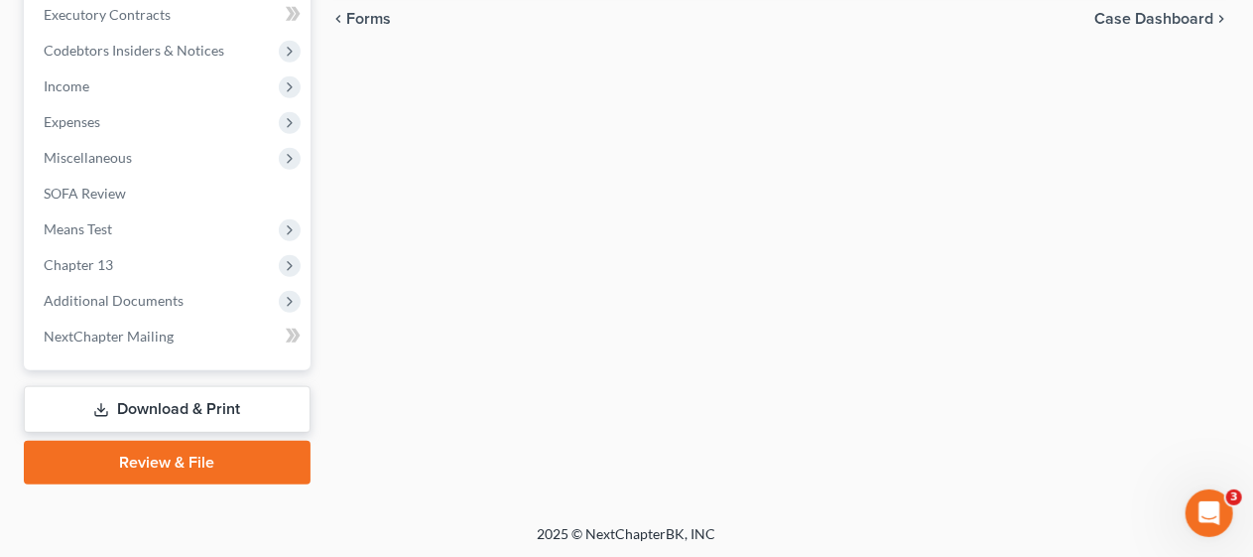
scroll to position [70, 0]
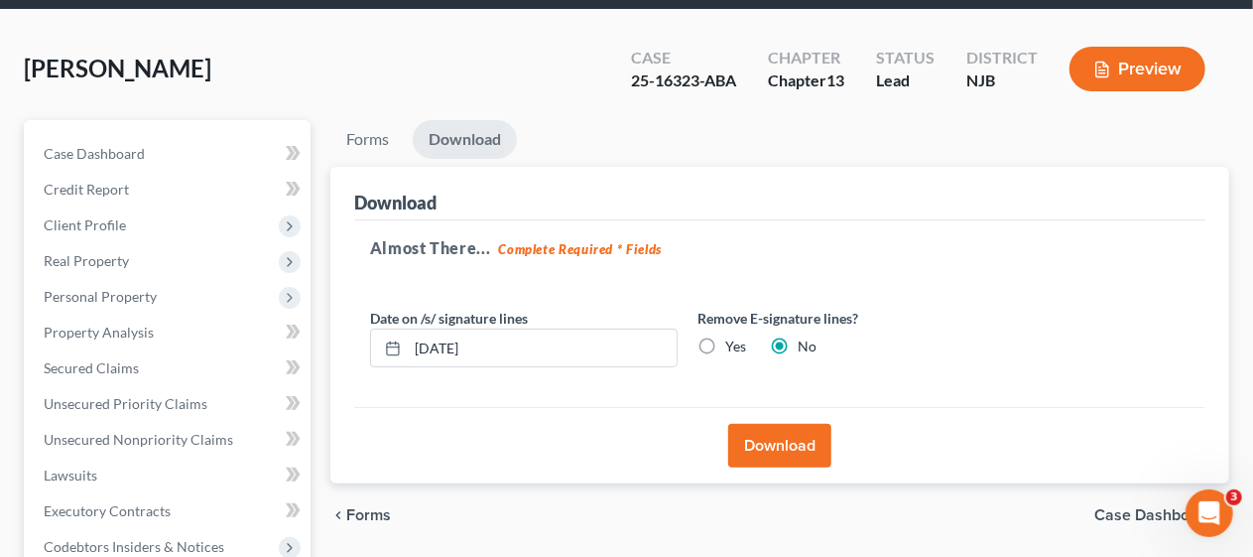
click at [781, 434] on button "Download" at bounding box center [779, 446] width 103 height 44
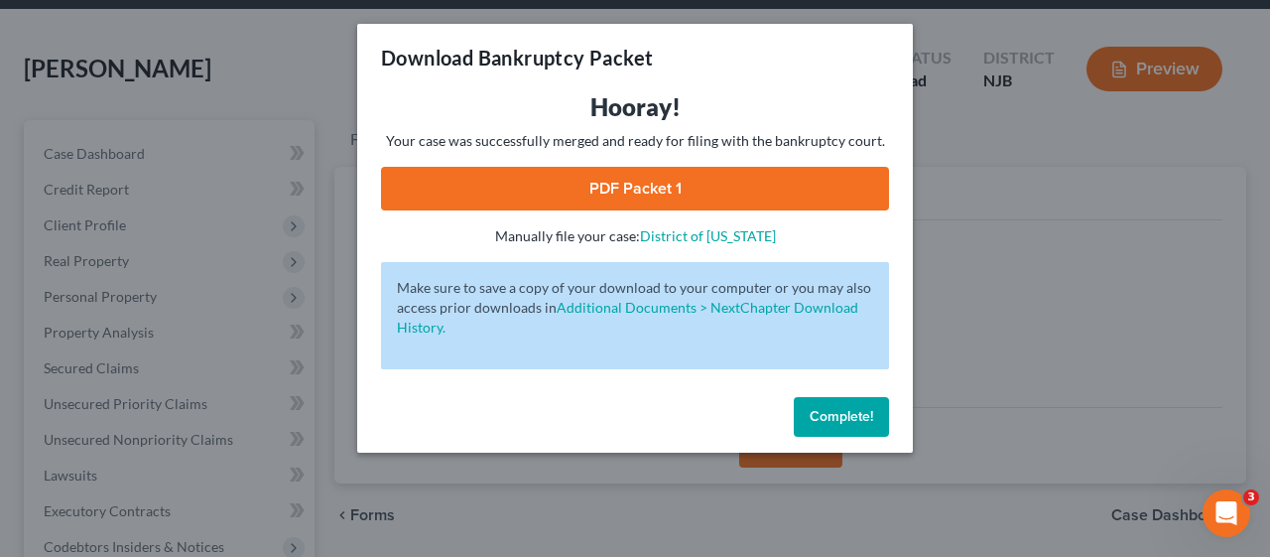
click at [599, 193] on link "PDF Packet 1" at bounding box center [635, 189] width 508 height 44
click at [855, 413] on span "Complete!" at bounding box center [841, 416] width 63 height 17
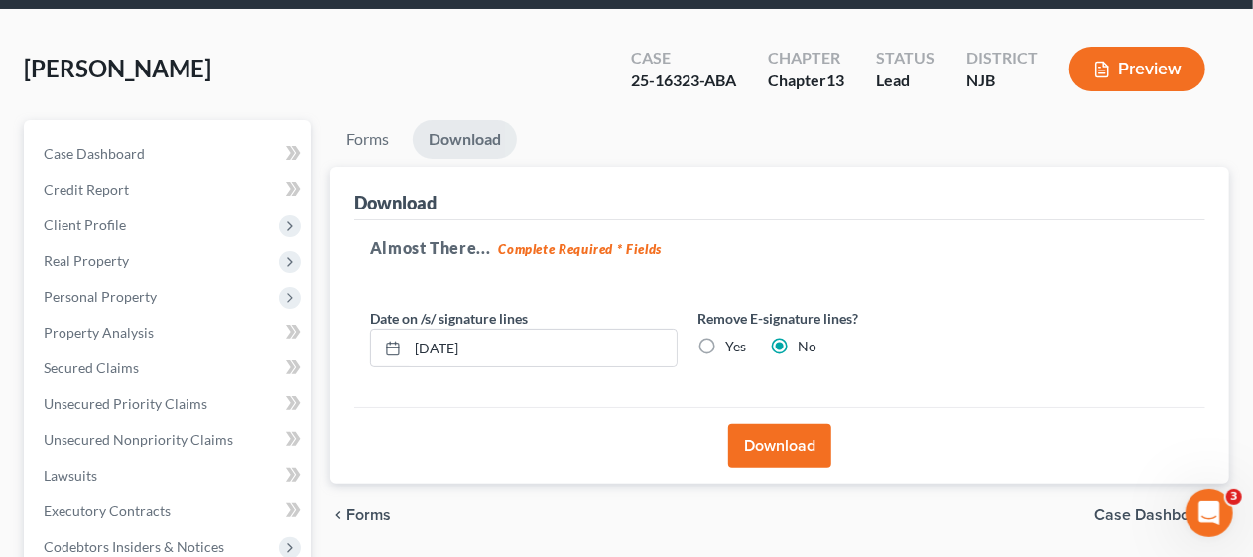
scroll to position [0, 0]
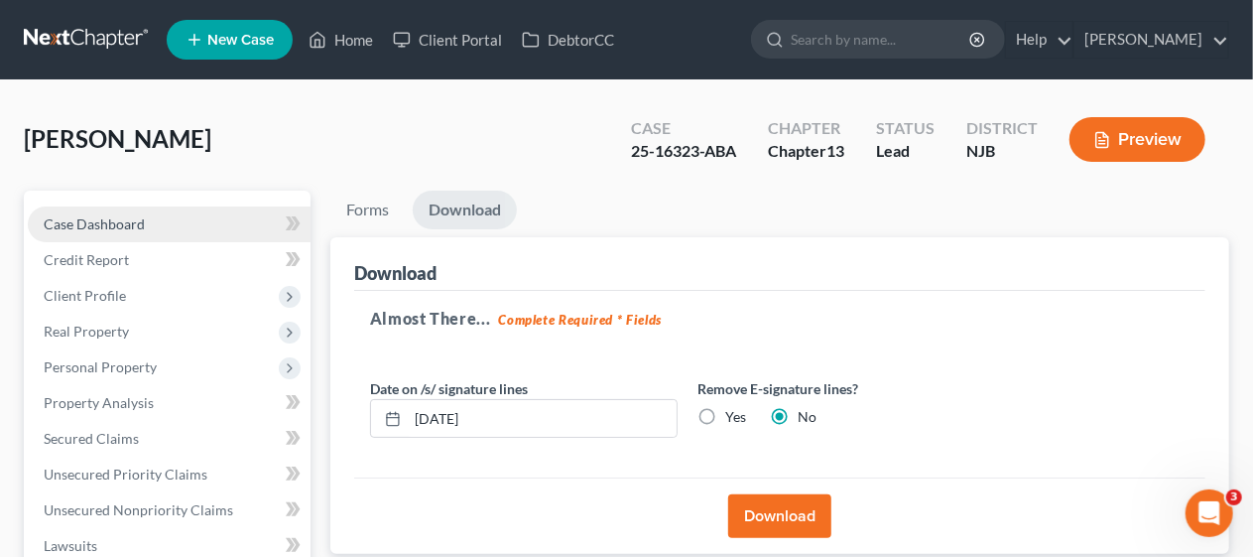
click at [187, 206] on link "Case Dashboard" at bounding box center [169, 224] width 283 height 36
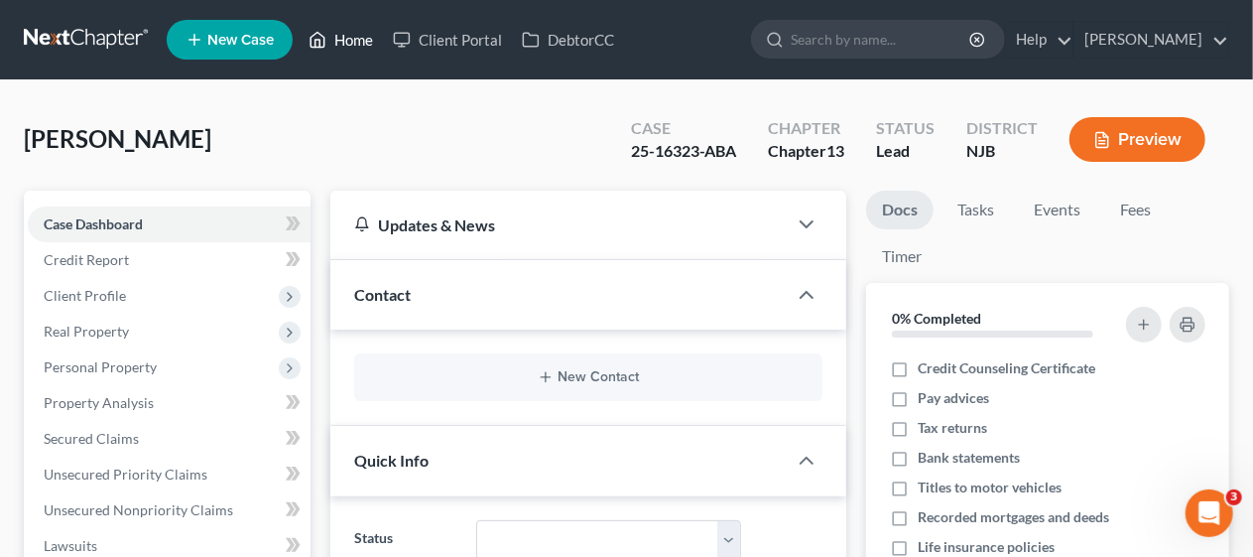
click at [355, 34] on link "Home" at bounding box center [341, 40] width 84 height 36
